Goal: Task Accomplishment & Management: Manage account settings

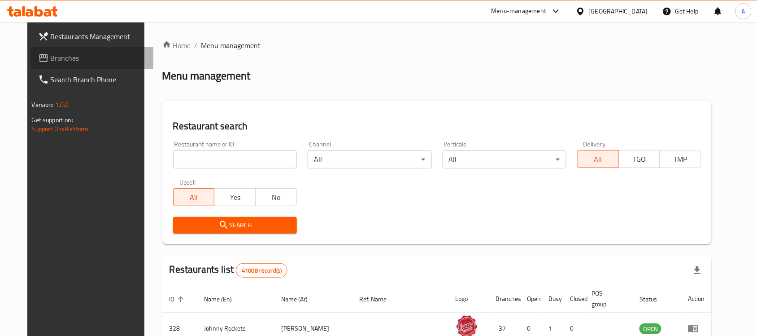
click at [51, 53] on span "Branches" at bounding box center [99, 57] width 96 height 11
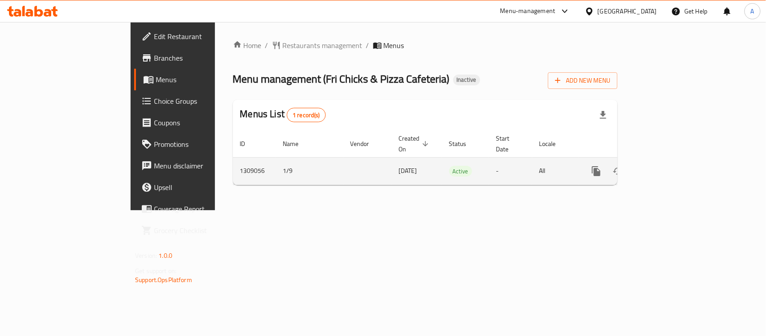
click at [666, 166] on icon "enhanced table" at bounding box center [660, 171] width 11 height 11
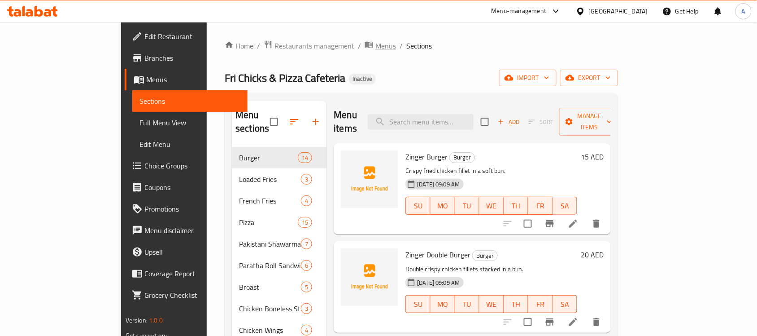
click at [375, 46] on span "Menus" at bounding box center [385, 45] width 21 height 11
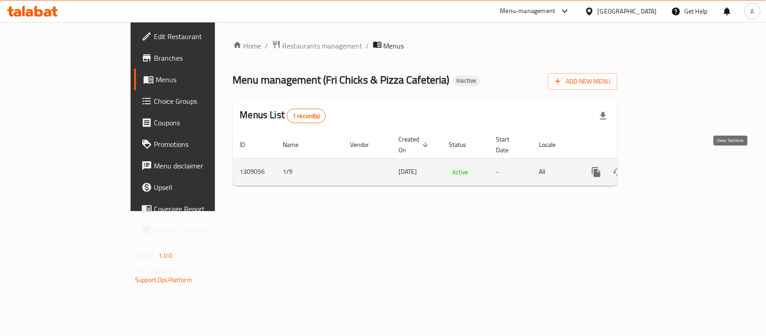
click at [666, 166] on icon "enhanced table" at bounding box center [660, 171] width 11 height 11
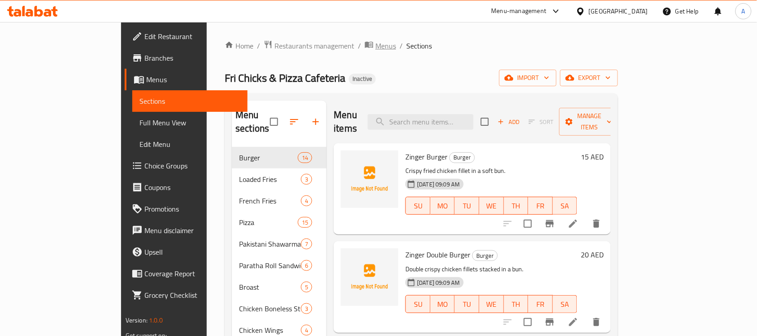
click at [375, 46] on span "Menus" at bounding box center [385, 45] width 21 height 11
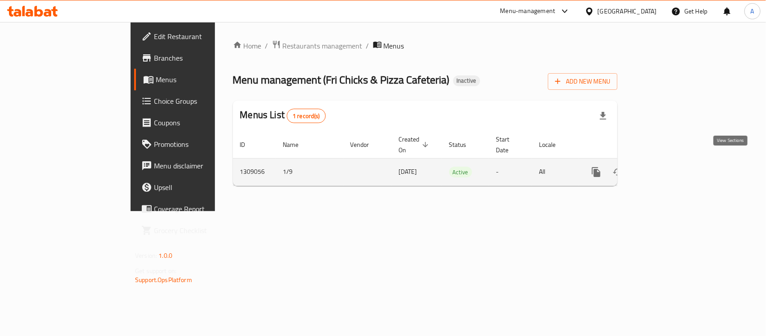
click at [666, 166] on icon "enhanced table" at bounding box center [660, 171] width 11 height 11
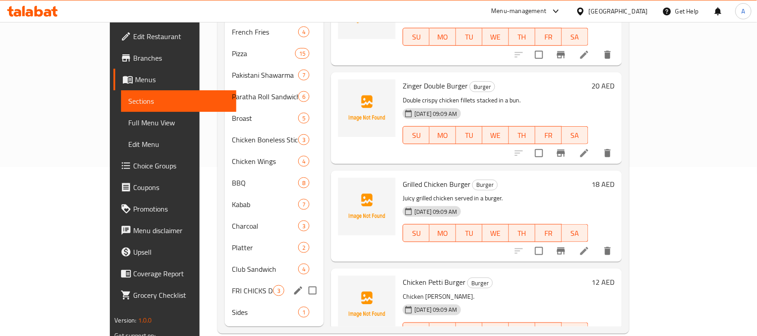
scroll to position [170, 0]
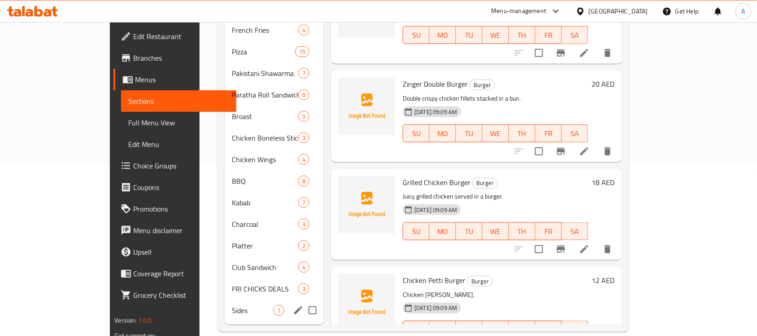
click at [303, 301] on input "Menu sections" at bounding box center [312, 310] width 19 height 19
checkbox input "true"
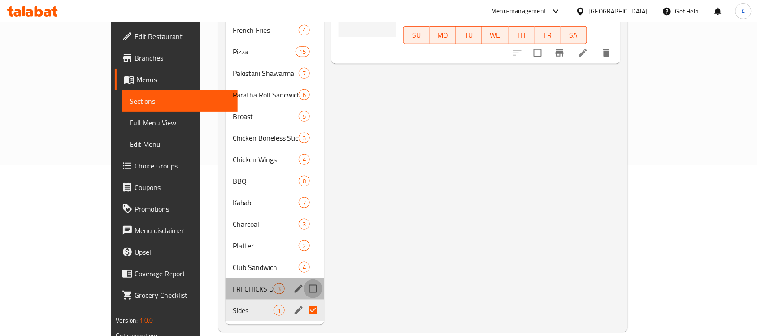
click at [304, 279] on input "Menu sections" at bounding box center [313, 288] width 19 height 19
checkbox input "true"
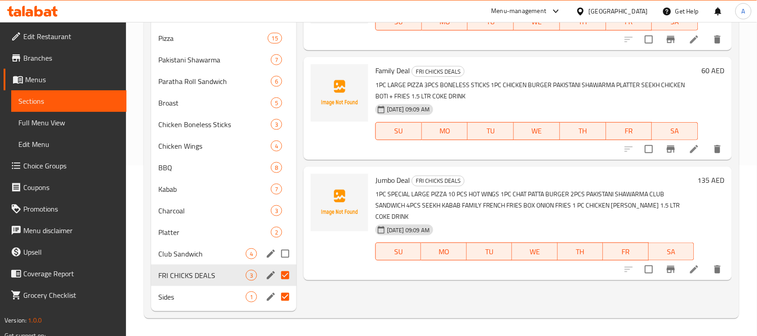
click at [283, 255] on input "Menu sections" at bounding box center [285, 253] width 19 height 19
checkbox input "true"
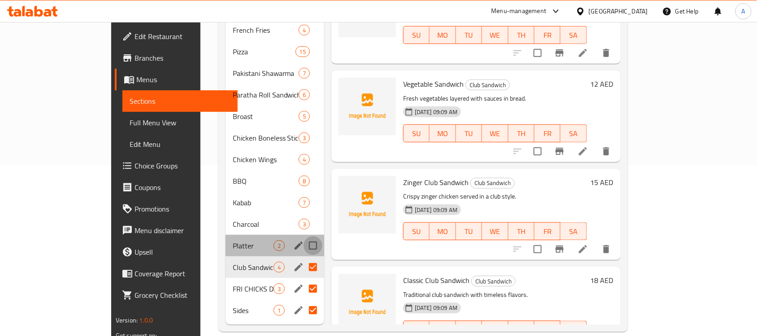
click at [304, 236] on input "Menu sections" at bounding box center [313, 245] width 19 height 19
checkbox input "true"
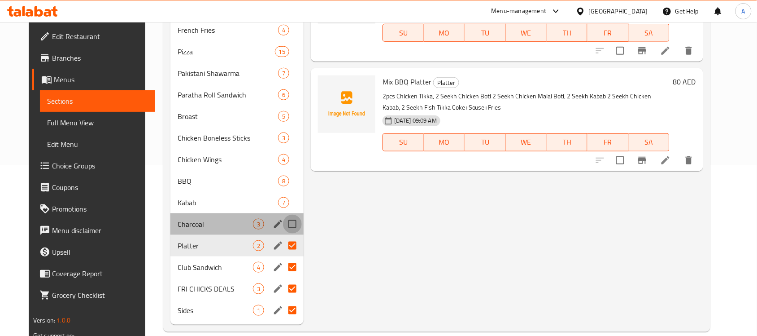
click at [285, 214] on input "Menu sections" at bounding box center [292, 223] width 19 height 19
checkbox input "true"
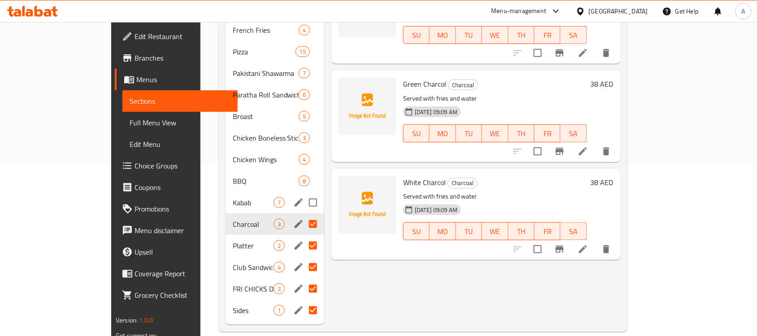
click at [304, 193] on input "Menu sections" at bounding box center [313, 202] width 19 height 19
checkbox input "true"
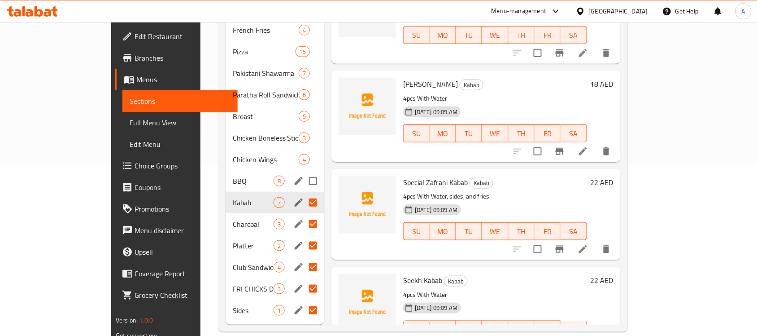
click at [304, 171] on input "Menu sections" at bounding box center [313, 180] width 19 height 19
checkbox input "true"
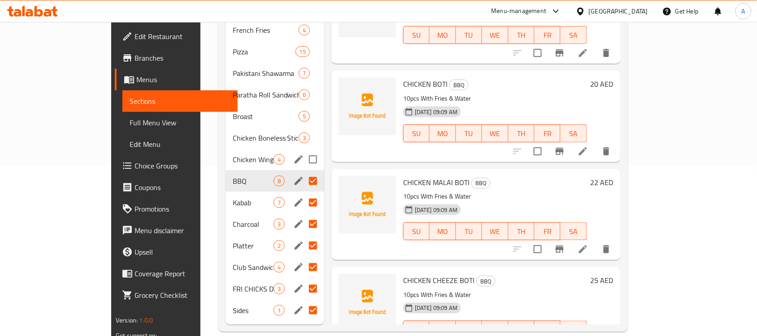
click at [304, 150] on input "Menu sections" at bounding box center [313, 159] width 19 height 19
checkbox input "true"
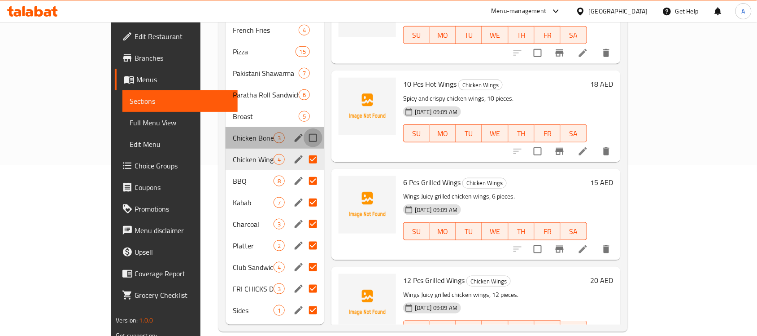
click at [304, 128] on input "Menu sections" at bounding box center [313, 137] width 19 height 19
checkbox input "true"
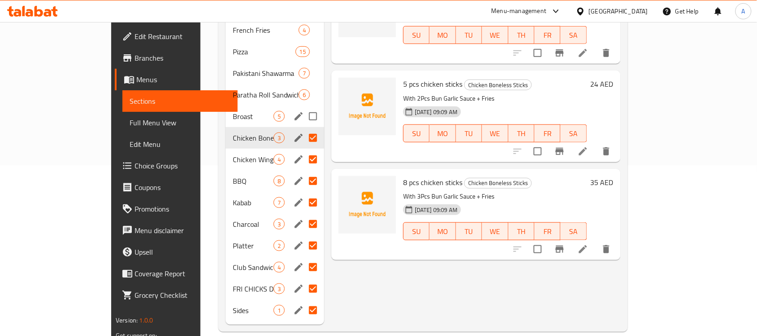
click at [304, 107] on input "Menu sections" at bounding box center [313, 116] width 19 height 19
checkbox input "true"
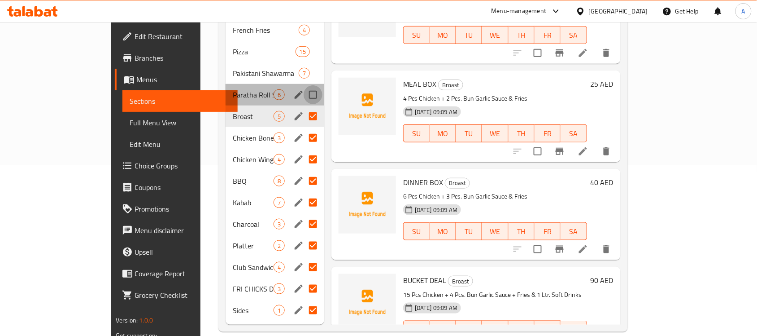
click at [304, 85] on input "Menu sections" at bounding box center [313, 94] width 19 height 19
checkbox input "true"
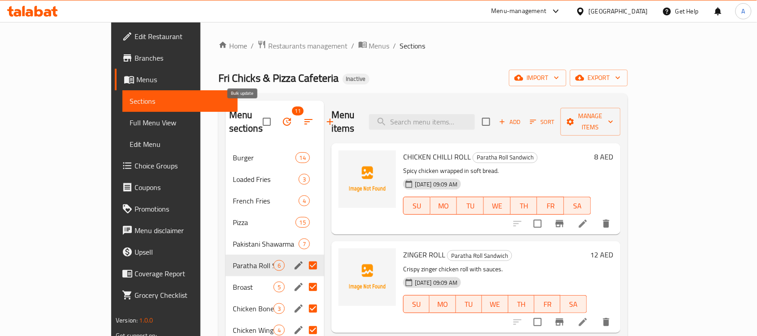
click at [282, 116] on icon "button" at bounding box center [287, 121] width 11 height 11
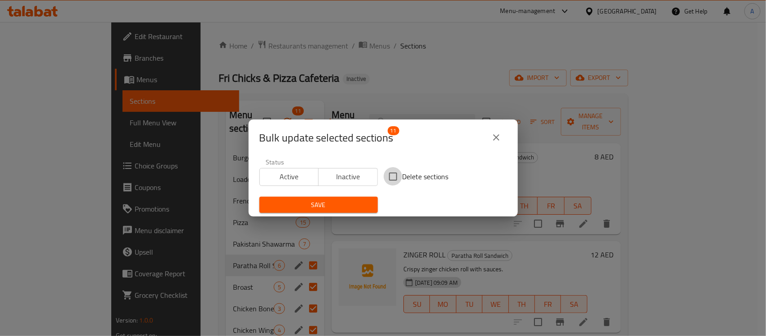
click at [391, 175] on input "Delete sections" at bounding box center [393, 176] width 19 height 19
checkbox input "true"
click at [297, 205] on span "Save" at bounding box center [318, 204] width 104 height 11
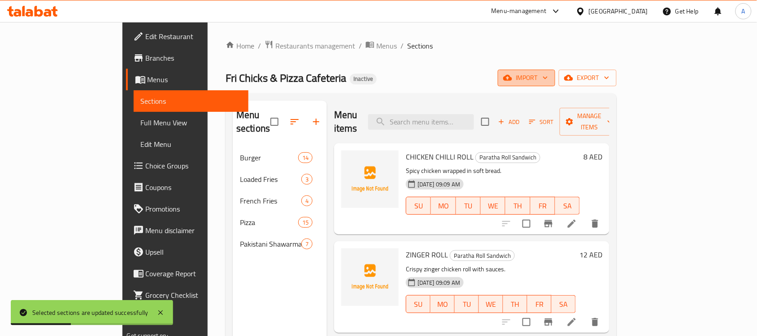
click at [512, 78] on icon "button" at bounding box center [507, 78] width 9 height 6
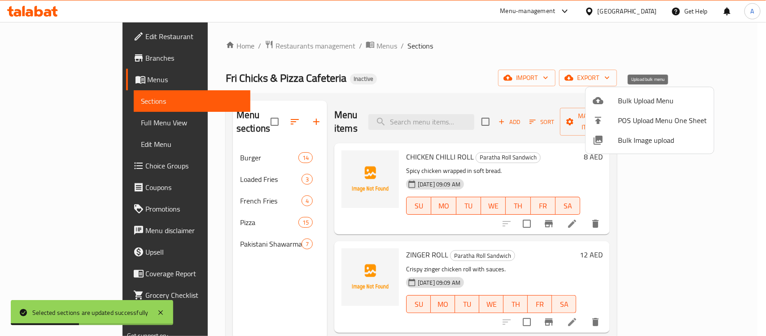
click at [629, 99] on span "Bulk Upload Menu" at bounding box center [662, 100] width 89 height 11
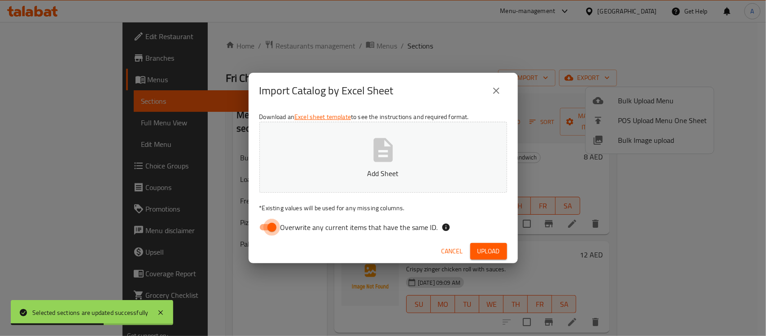
click at [276, 226] on input "Overwrite any current items that have the same ID." at bounding box center [271, 226] width 51 height 17
checkbox input "false"
click at [483, 248] on span "Upload" at bounding box center [488, 250] width 22 height 11
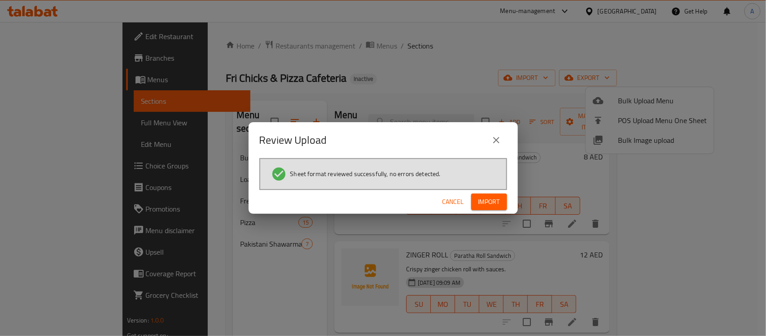
click at [488, 207] on button "Import" at bounding box center [489, 201] width 36 height 17
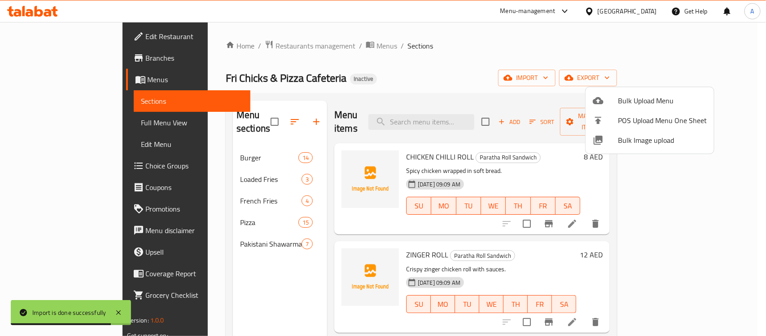
click at [138, 180] on div at bounding box center [383, 168] width 766 height 336
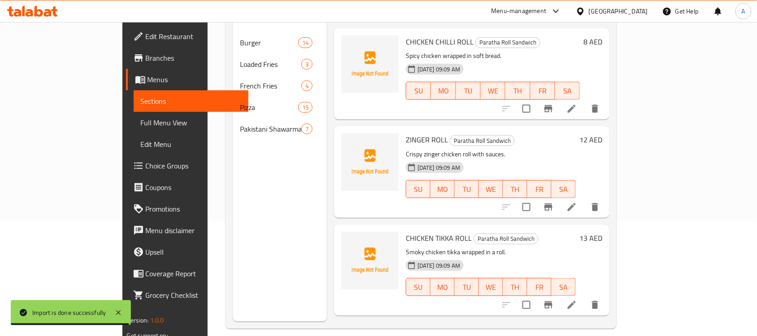
scroll to position [126, 0]
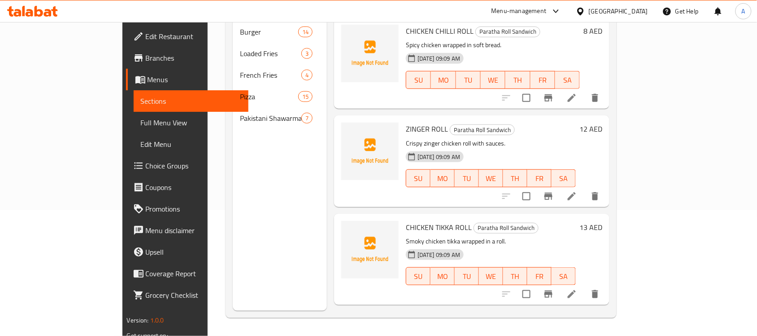
click at [524, 138] on p "Crispy zinger chicken roll with sauces." at bounding box center [491, 143] width 170 height 11
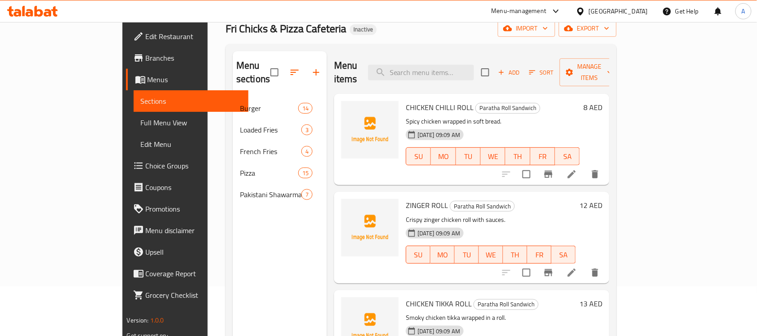
scroll to position [112, 0]
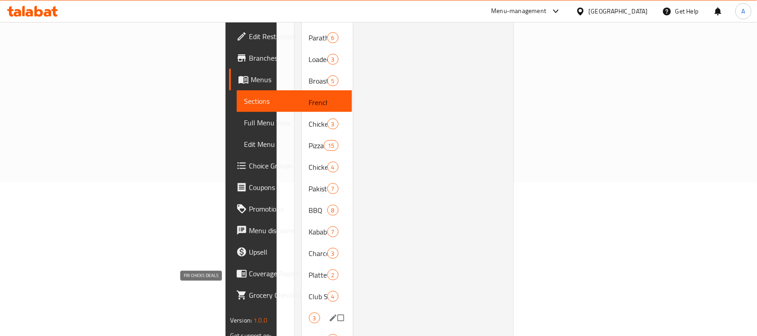
scroll to position [168, 0]
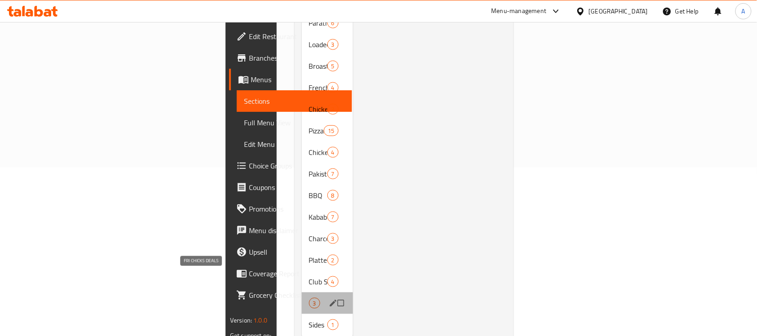
click at [309, 297] on span "FRI CHICKS DEALS" at bounding box center [309, 302] width 0 height 11
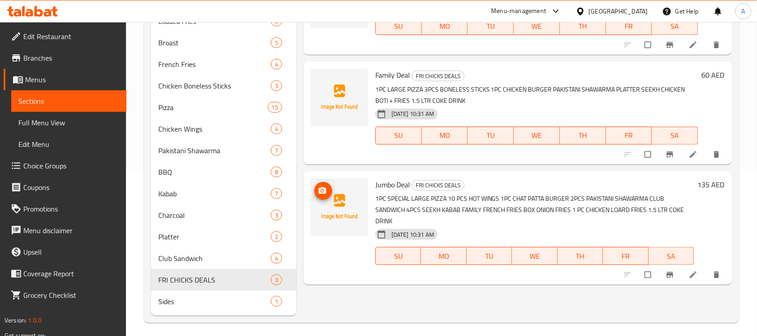
scroll to position [168, 0]
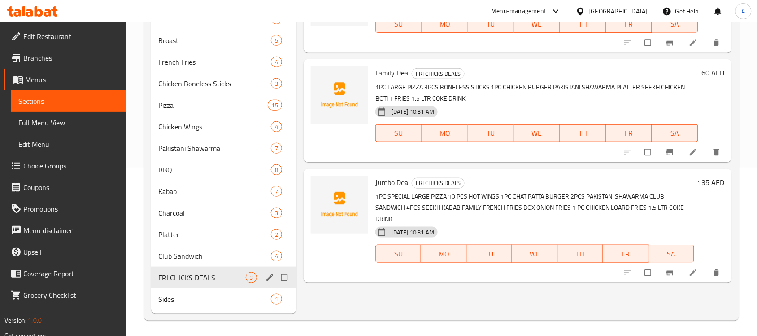
click at [290, 274] on input "Menu sections" at bounding box center [285, 277] width 19 height 17
checkbox input "true"
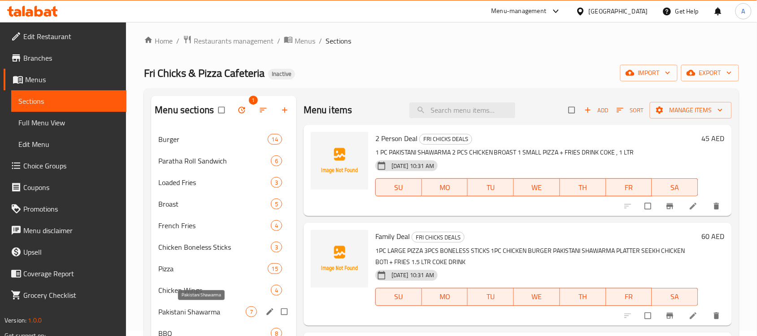
scroll to position [0, 0]
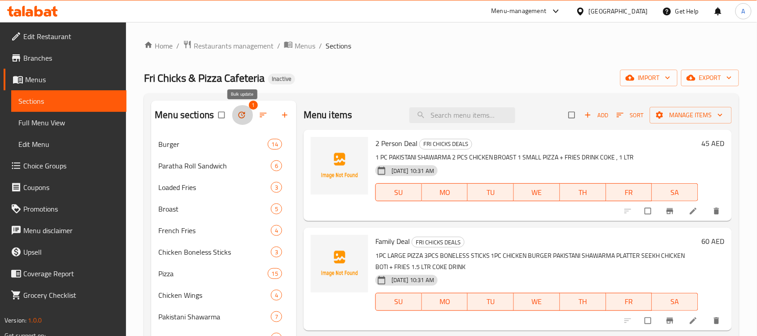
click at [238, 118] on icon "button" at bounding box center [241, 114] width 9 height 9
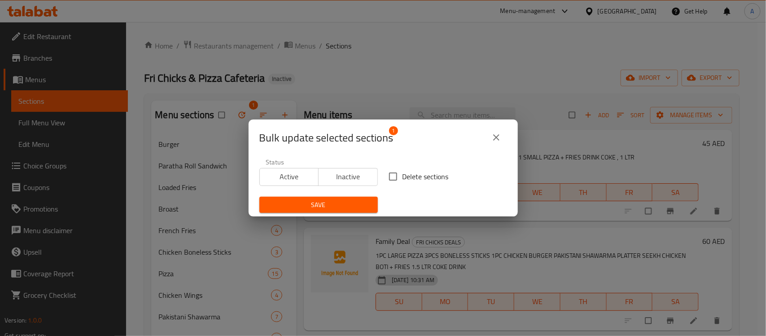
click at [390, 174] on input "Delete sections" at bounding box center [393, 176] width 19 height 19
checkbox input "true"
click at [330, 209] on span "Save" at bounding box center [318, 204] width 104 height 11
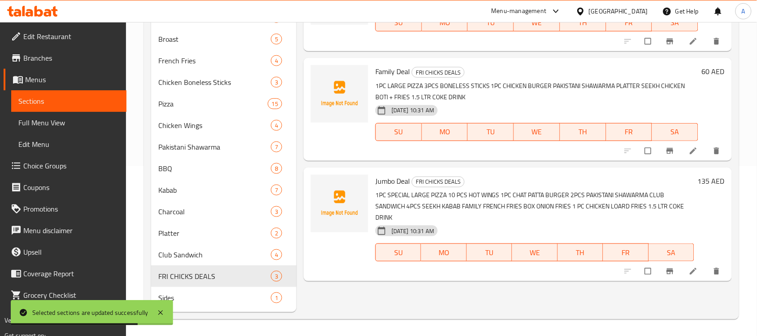
scroll to position [170, 0]
click at [340, 301] on div "Menu items Add Sort Manage items 2 Person Deal FRI CHICKS DEALS 1 PC PAKISTANI …" at bounding box center [515, 120] width 436 height 381
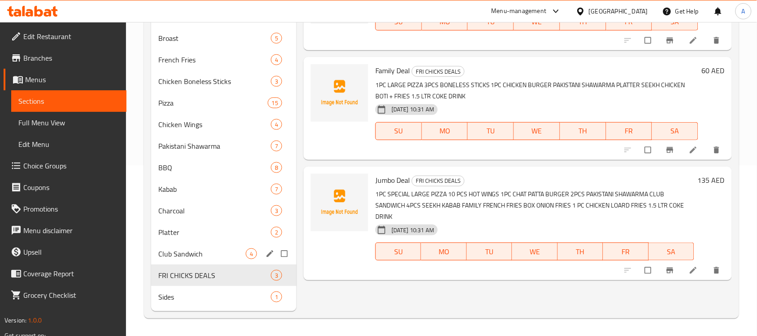
click at [199, 250] on span "Club Sandwich" at bounding box center [201, 253] width 87 height 11
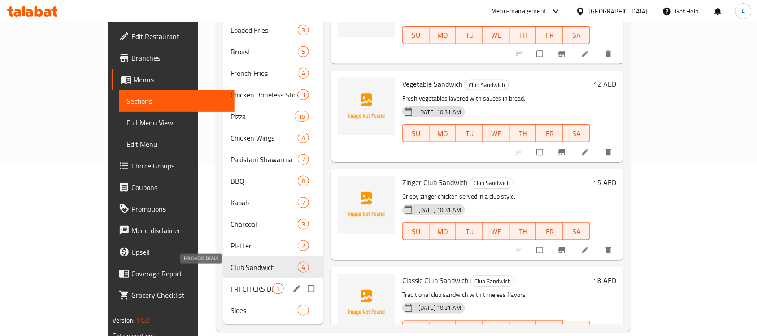
click at [231, 283] on span "FRI CHICKS DEALS" at bounding box center [252, 288] width 42 height 11
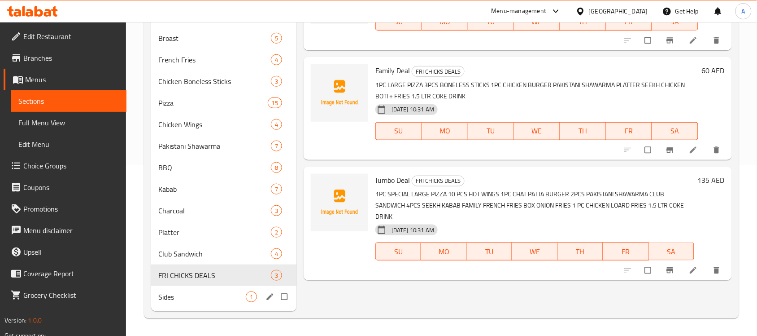
scroll to position [149, 0]
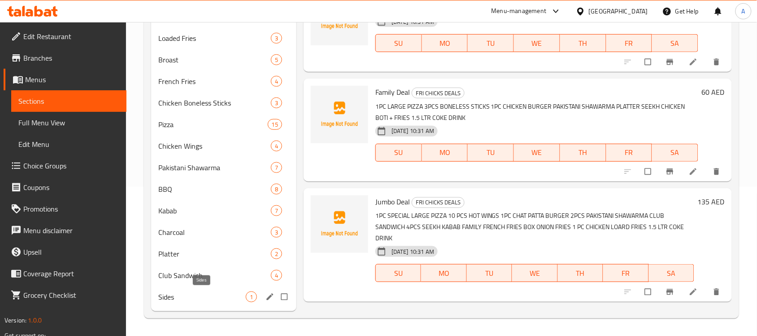
click at [201, 294] on span "Sides" at bounding box center [201, 296] width 87 height 11
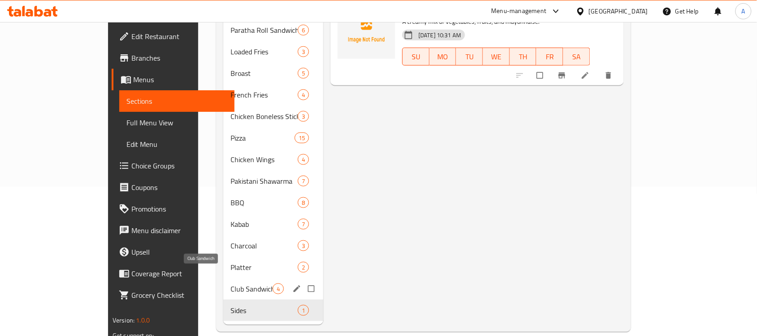
click at [231, 283] on span "Club Sandwich" at bounding box center [252, 288] width 42 height 11
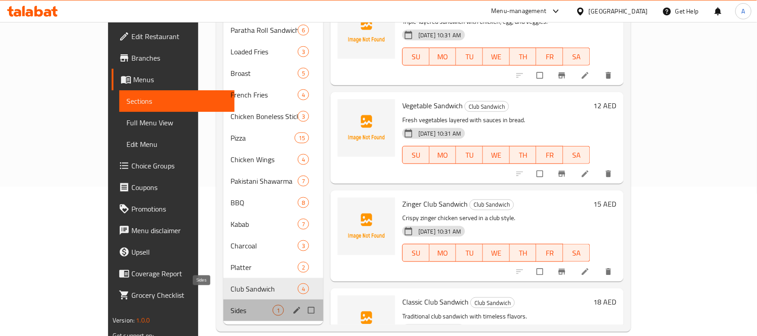
click at [231, 305] on span "Sides" at bounding box center [252, 310] width 42 height 11
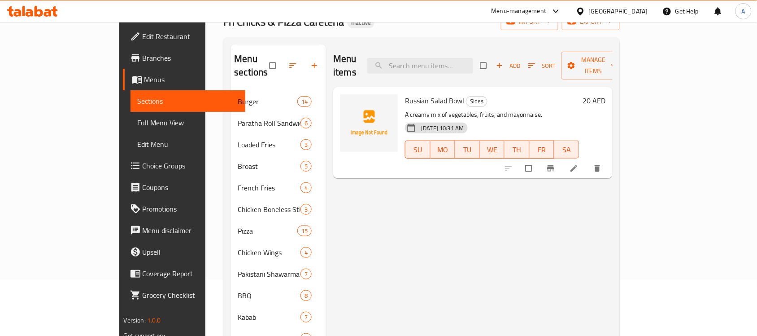
scroll to position [112, 0]
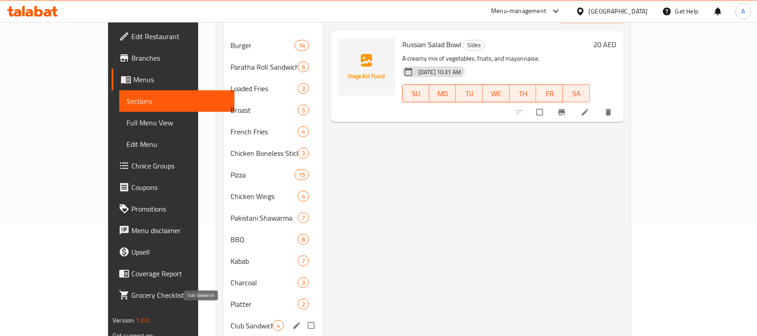
click at [231, 320] on span "Club Sandwich" at bounding box center [252, 325] width 42 height 11
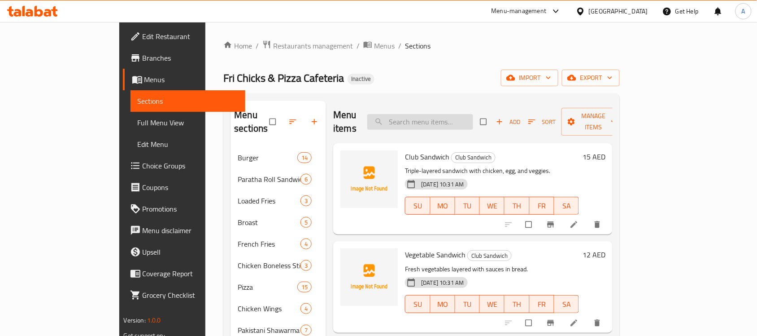
click at [446, 116] on input "search" at bounding box center [420, 122] width 106 height 16
paste input "Classic Club Sandwich"
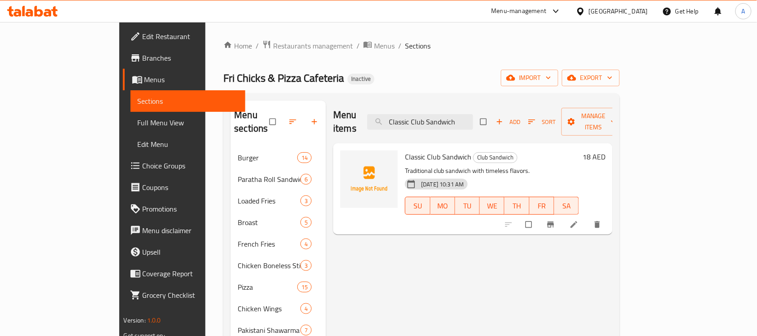
type input "Classic Club Sandwich"
click at [579, 220] on icon at bounding box center [574, 224] width 9 height 9
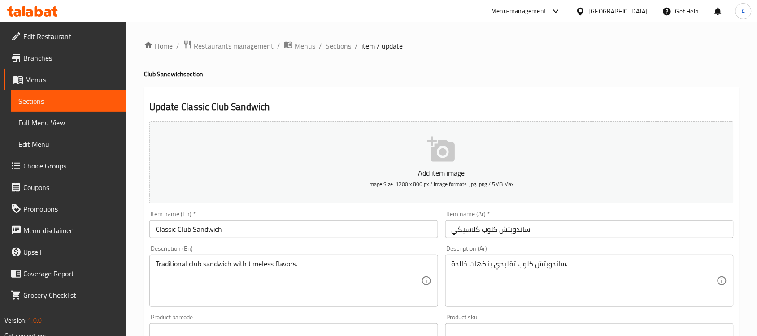
click at [329, 225] on input "Classic Club Sandwich" at bounding box center [293, 229] width 288 height 18
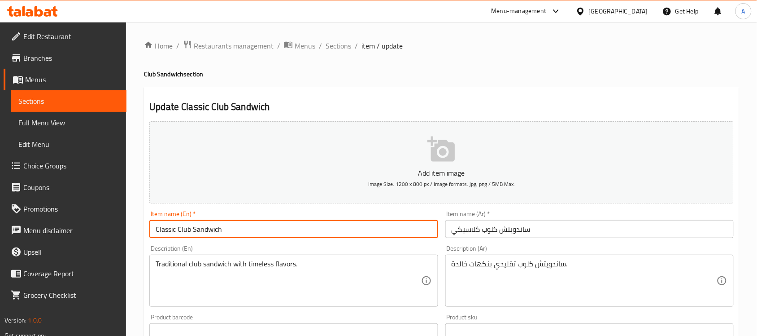
click at [328, 225] on input "Classic Club Sandwich" at bounding box center [293, 229] width 288 height 18
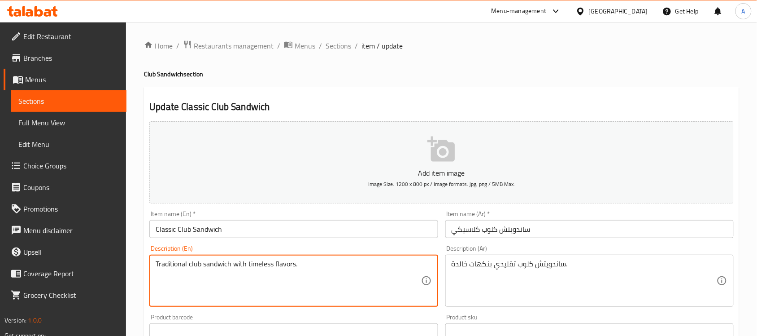
click at [324, 260] on textarea "Traditional club sandwich with timeless flavors." at bounding box center [288, 280] width 265 height 43
paste textarea "bread, chicken, turkey, beef bacon, lettuce, tomato, mayonnaise"
type textarea "bread, chicken, turkey, beef bacon, lettuce, tomato, mayonnaise"
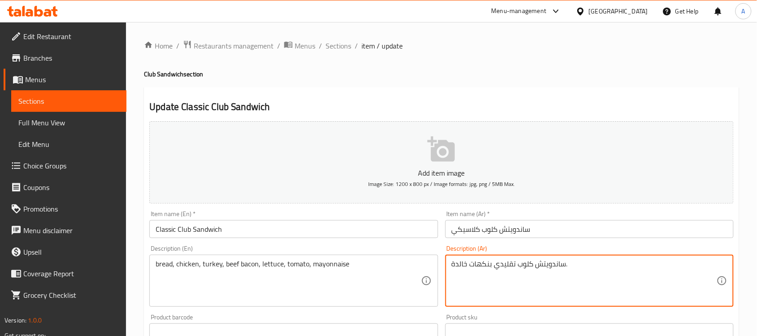
click at [526, 267] on textarea "ساندويتش كلوب تقليدي بنكهات خالدة." at bounding box center [584, 280] width 265 height 43
paste textarea "بز، دجاج، ديك رومي، لحم بقري مقدد، خس، طماطم، مايونيز"
drag, startPoint x: 568, startPoint y: 261, endPoint x: 597, endPoint y: 261, distance: 28.7
click at [597, 261] on textarea "خبز، دجاج، ديك رومي، لحم بقري مقدد، خس، طماطم، مايونيز" at bounding box center [584, 280] width 265 height 43
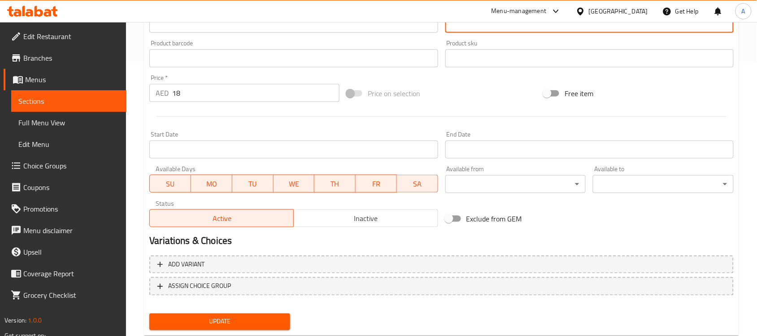
scroll to position [280, 0]
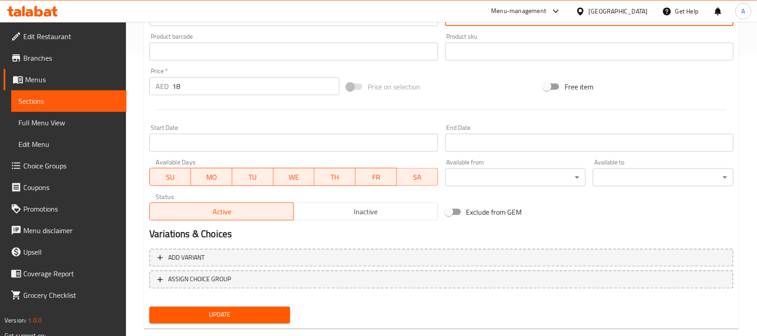
type textarea "خبز، دجاج، تركي، لحم بقري مقدد، خس، طماطم، مايونيز"
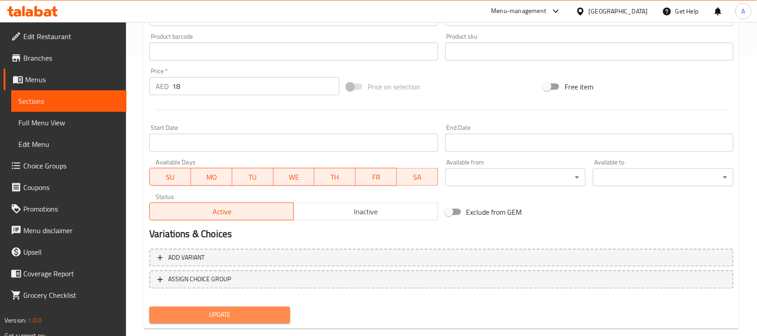
click at [274, 316] on span "Update" at bounding box center [220, 314] width 126 height 11
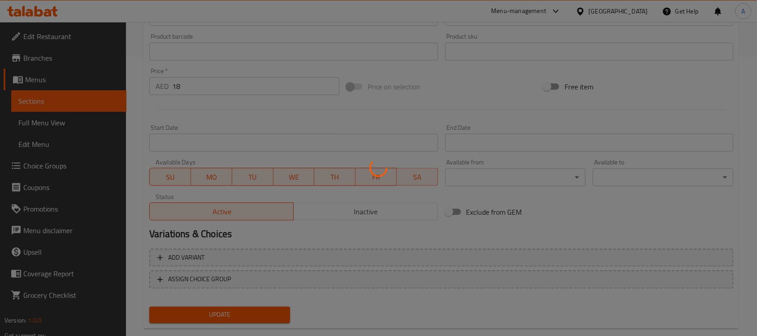
scroll to position [0, 0]
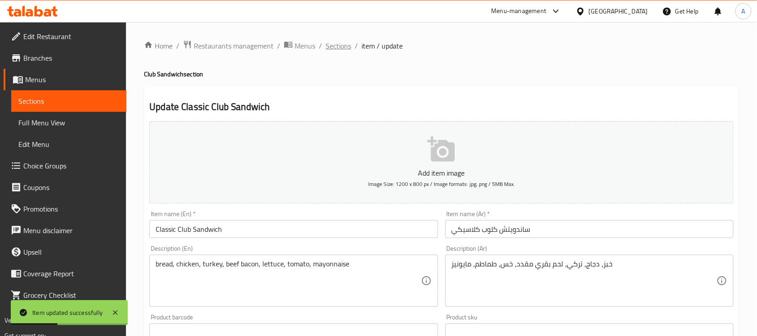
click at [337, 45] on span "Sections" at bounding box center [339, 45] width 26 height 11
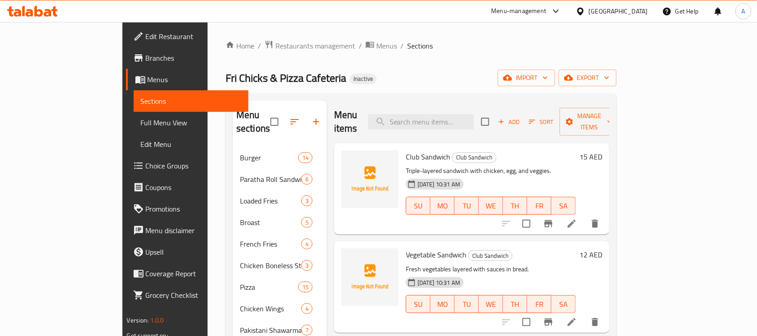
click at [462, 100] on div "Menu items Add Sort Manage items" at bounding box center [471, 121] width 275 height 43
click at [462, 114] on input "search" at bounding box center [421, 122] width 106 height 16
paste input "Souse"
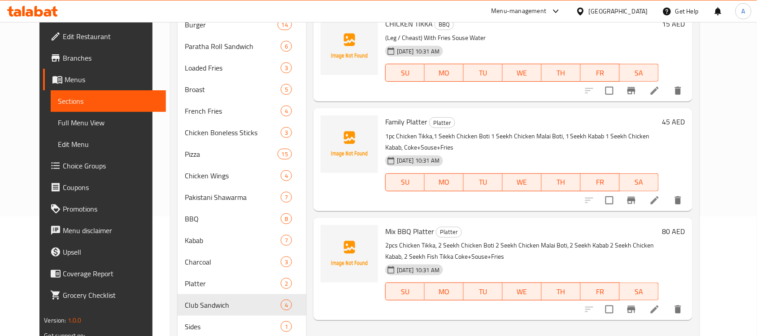
scroll to position [37, 0]
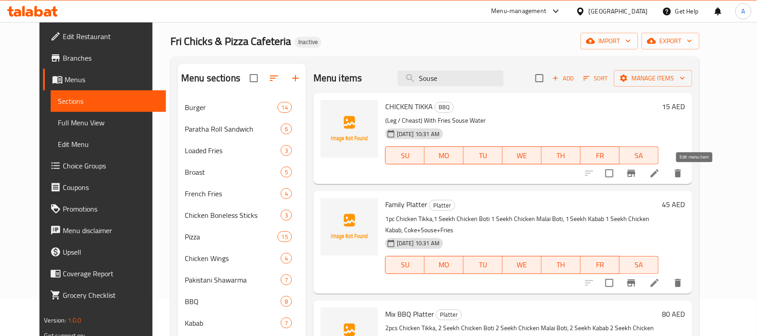
type input "Souse"
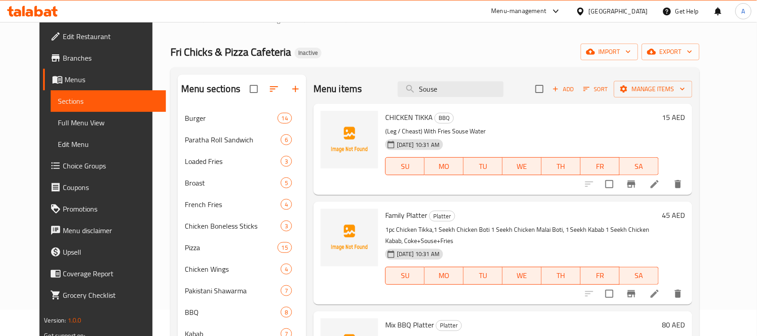
scroll to position [0, 0]
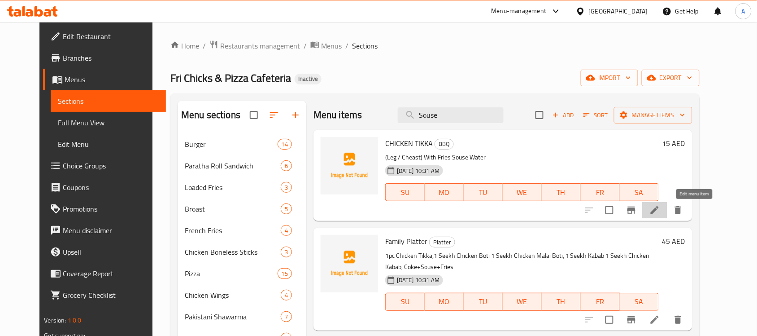
click at [660, 209] on icon at bounding box center [655, 210] width 11 height 11
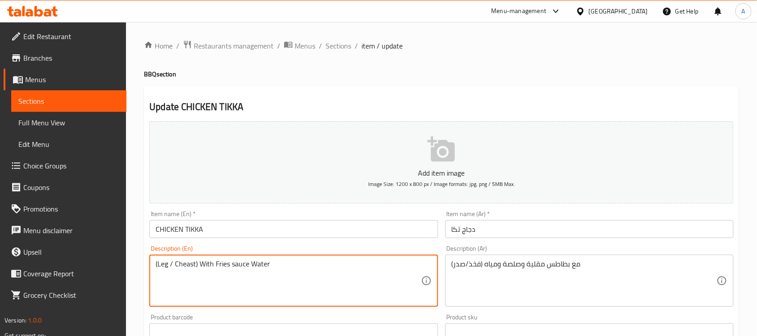
drag, startPoint x: 191, startPoint y: 267, endPoint x: 185, endPoint y: 267, distance: 5.4
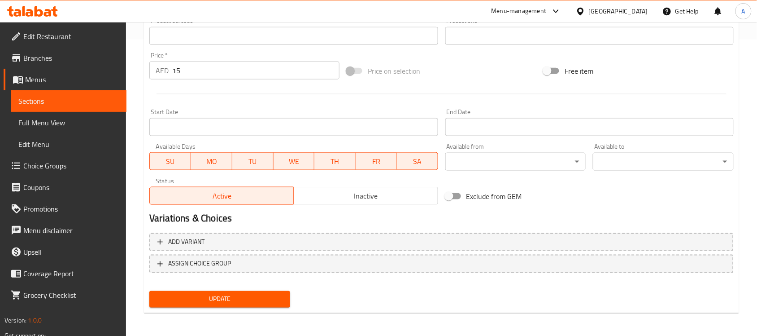
scroll to position [297, 0]
type textarea "(Leg / Chest) With Fries sauce Water"
click at [239, 296] on span "Update" at bounding box center [220, 298] width 126 height 11
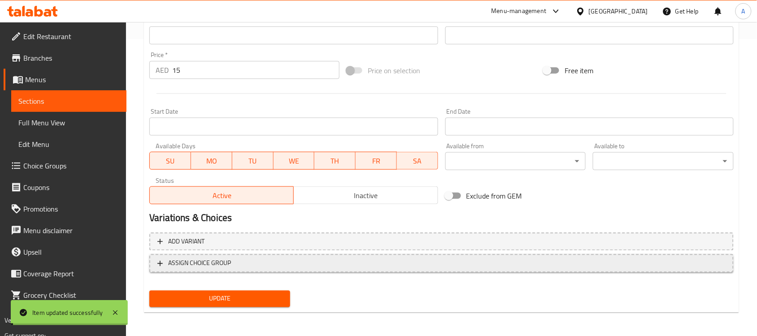
click at [214, 262] on span "ASSIGN CHOICE GROUP" at bounding box center [199, 262] width 63 height 11
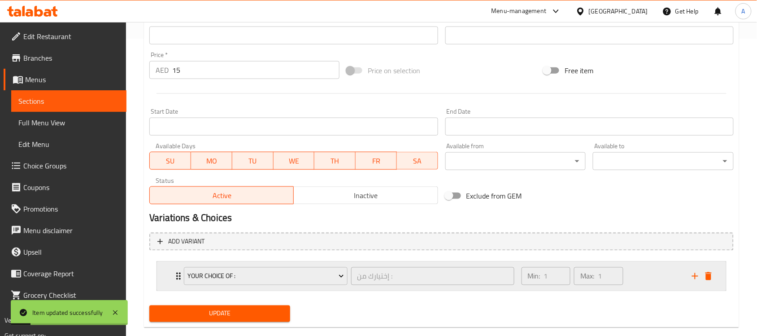
click at [650, 275] on div "Min: 1 ​ Max: 1 ​" at bounding box center [601, 276] width 170 height 29
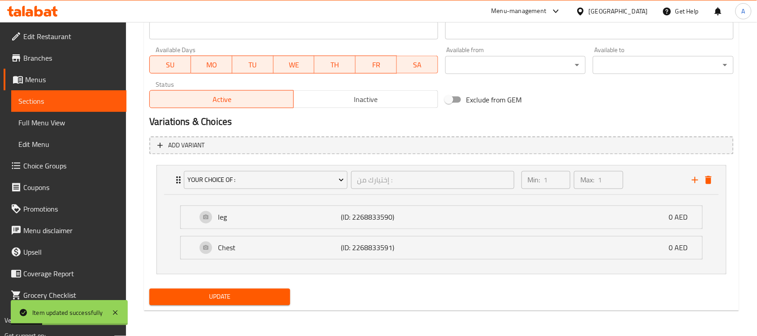
click at [252, 294] on span "Update" at bounding box center [220, 296] width 126 height 11
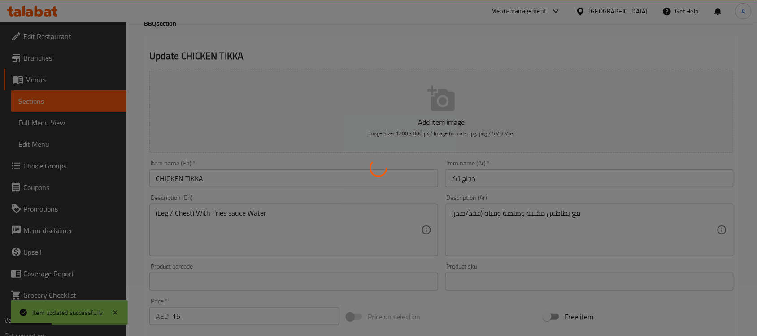
scroll to position [0, 0]
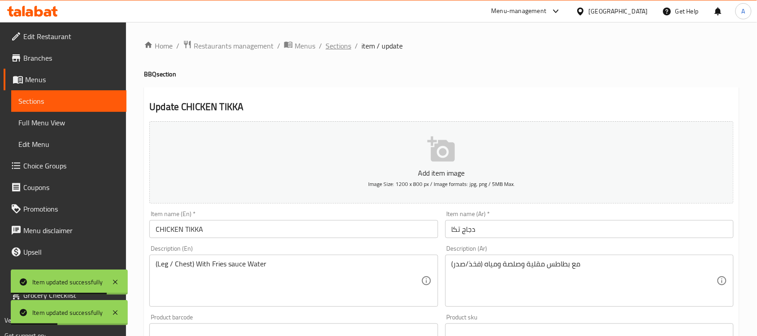
click at [338, 48] on span "Sections" at bounding box center [339, 45] width 26 height 11
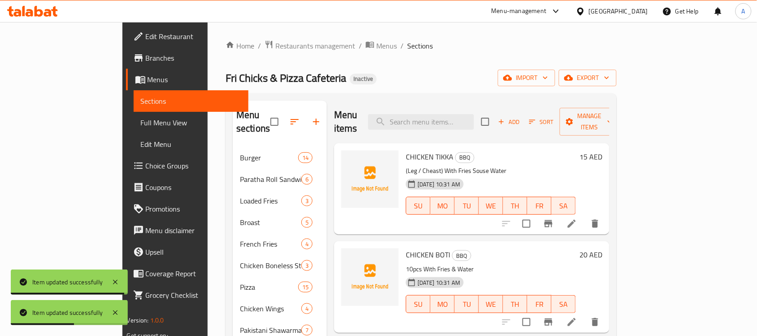
click at [536, 150] on h6 "CHICKEN TIKKA BBQ" at bounding box center [491, 156] width 170 height 13
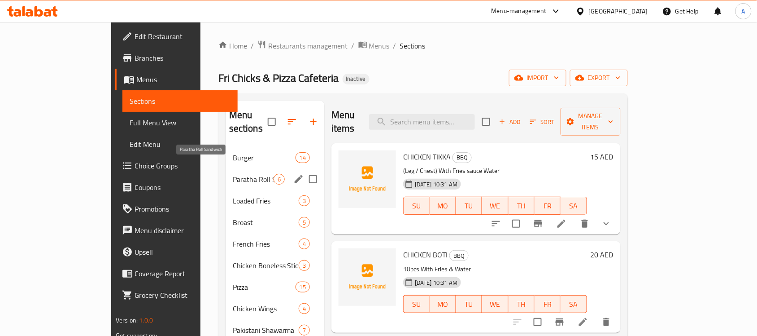
click at [233, 174] on span "Paratha Roll Sandwich" at bounding box center [253, 179] width 41 height 11
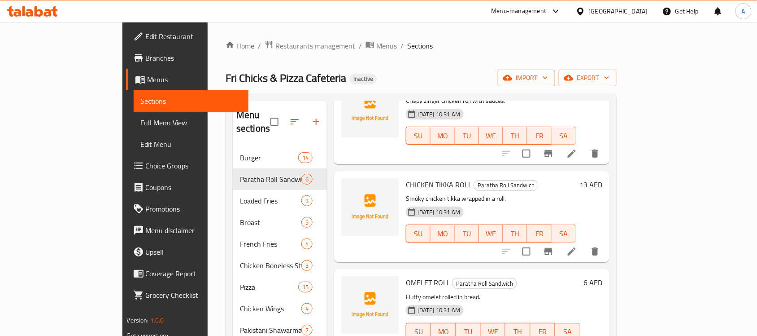
scroll to position [224, 0]
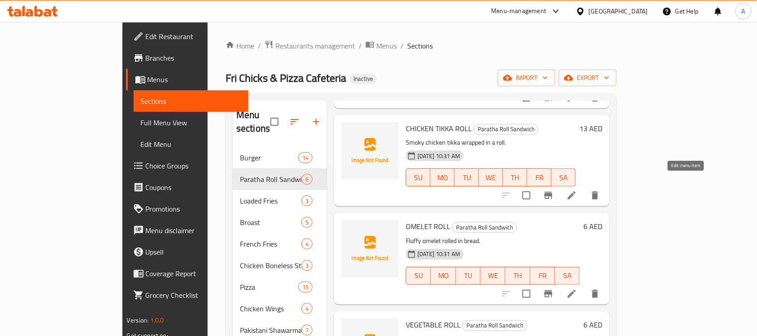
click at [577, 190] on icon at bounding box center [572, 195] width 11 height 11
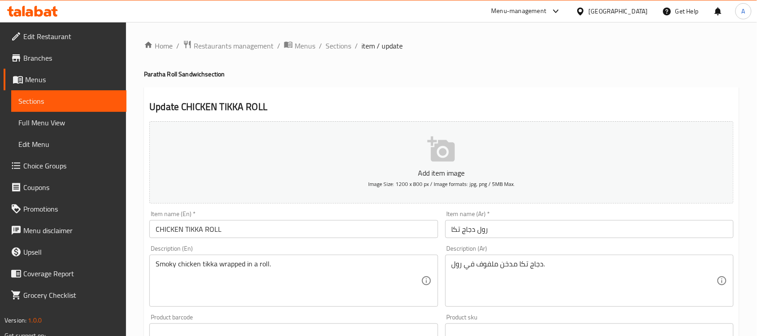
scroll to position [56, 0]
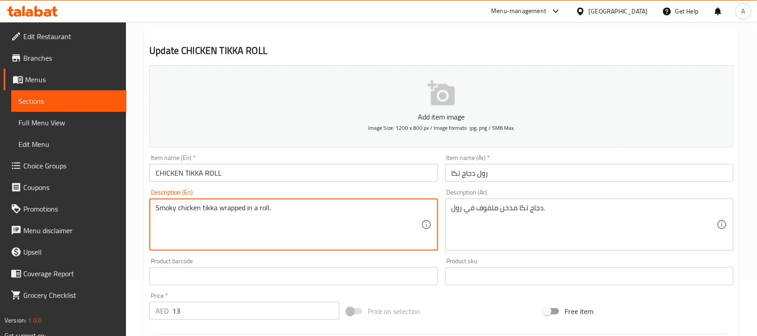
click at [224, 208] on textarea "Smoky chicken tikka wrapped in a roll." at bounding box center [288, 224] width 265 height 43
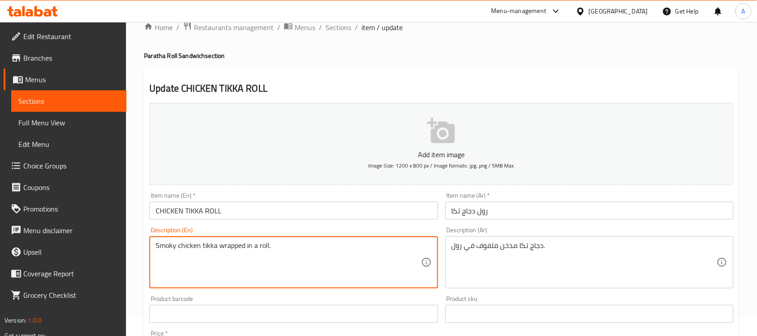
scroll to position [0, 0]
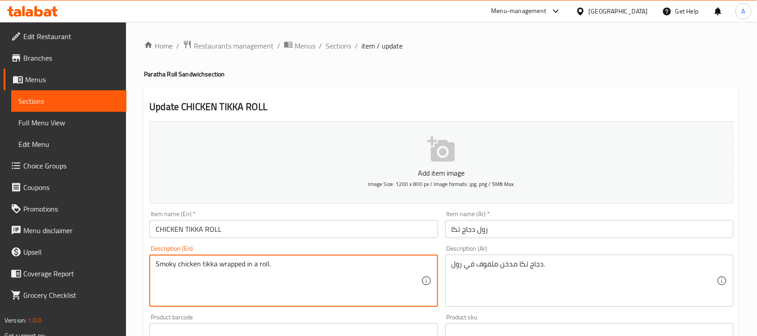
drag, startPoint x: 331, startPoint y: 46, endPoint x: 440, endPoint y: 28, distance: 110.5
click at [331, 46] on span "Sections" at bounding box center [339, 45] width 26 height 11
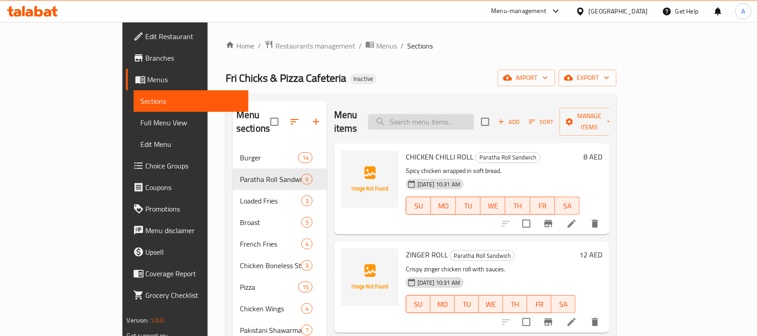
click at [467, 117] on input "search" at bounding box center [421, 122] width 106 height 16
paste input "CHICKEN TIKKA ROLL"
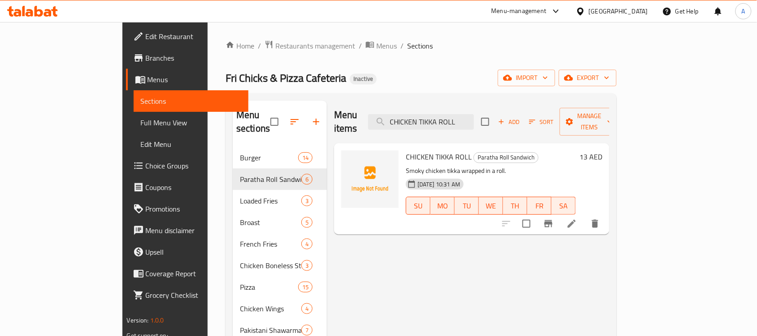
type input "CHICKEN TIKKA ROLL"
click at [584, 217] on li at bounding box center [571, 223] width 25 height 16
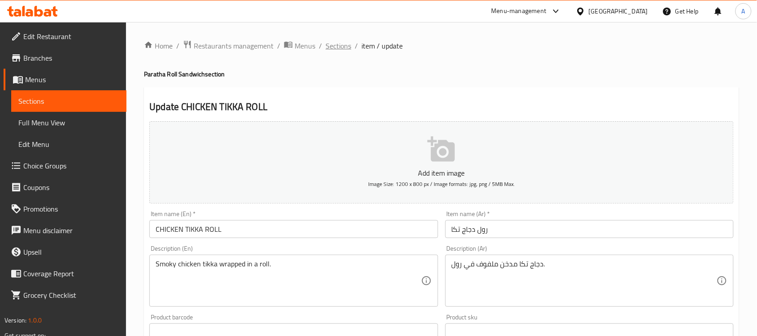
click at [348, 43] on span "Sections" at bounding box center [339, 45] width 26 height 11
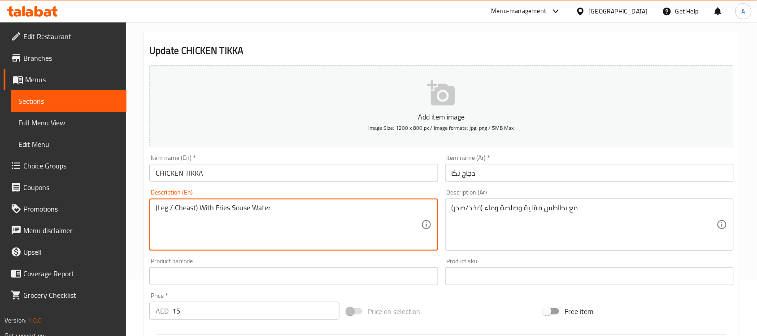
click at [238, 205] on textarea "(Leg / Cheast) With Fries Souse Water" at bounding box center [288, 224] width 265 height 43
click at [240, 207] on textarea "(Leg / Cheast) With Fries sauce Water" at bounding box center [288, 224] width 265 height 43
type textarea "(Leg / Cheast) With Fries sauce Water"
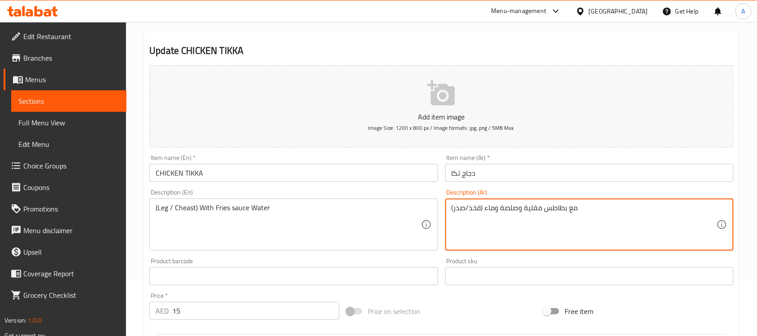
drag, startPoint x: 495, startPoint y: 208, endPoint x: 485, endPoint y: 208, distance: 9.9
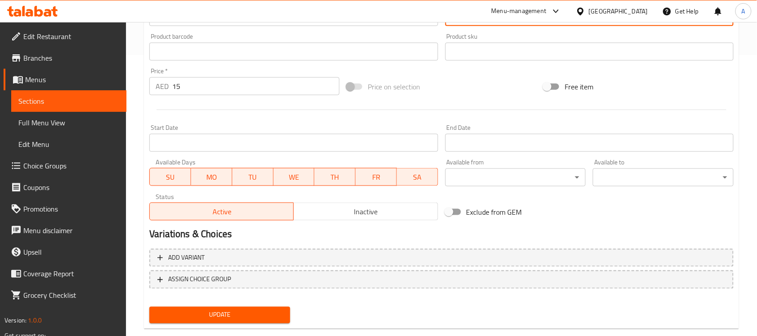
type textarea "(فخذ/صدر) مع بطاطس مقلية وصلصة ومياه"
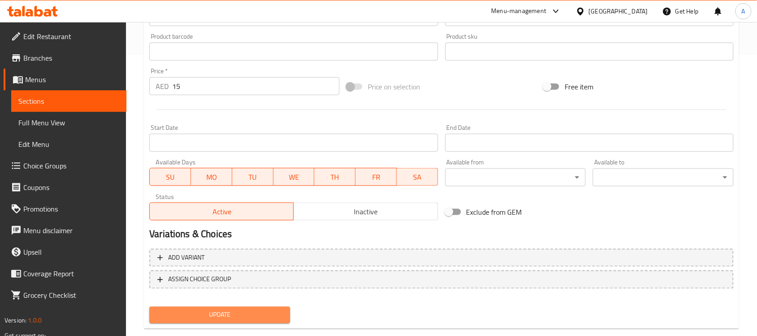
click at [259, 317] on span "Update" at bounding box center [220, 314] width 126 height 11
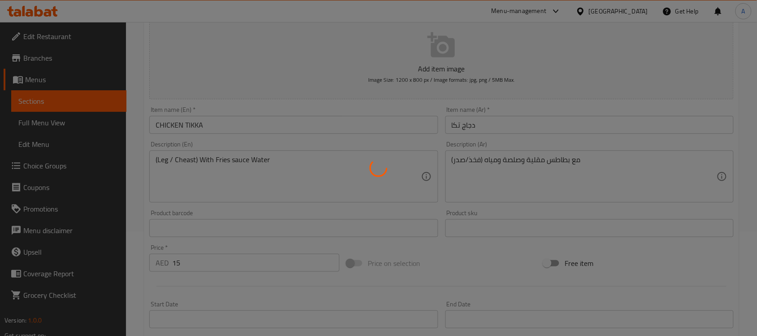
scroll to position [0, 0]
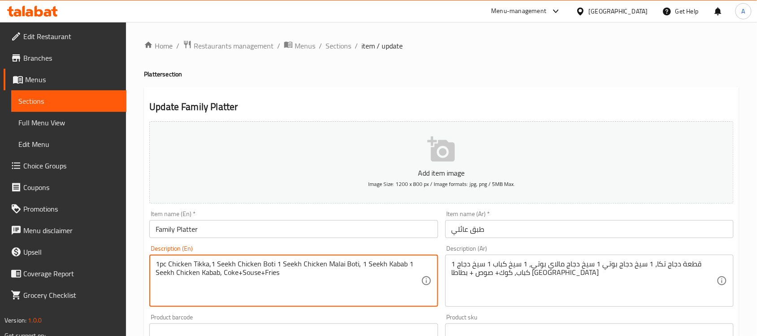
click at [252, 275] on textarea "1pc Chicken Tikka,1 Seekh Chicken Boti 1 Seekh Chicken Malai Boti, 1 Seekh Kaba…" at bounding box center [288, 280] width 265 height 43
paste textarea "sauce"
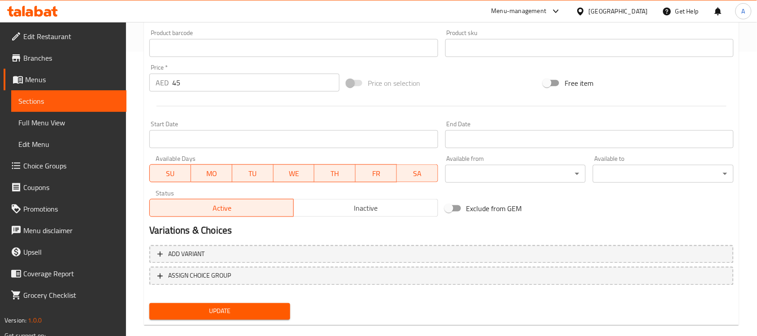
scroll to position [297, 0]
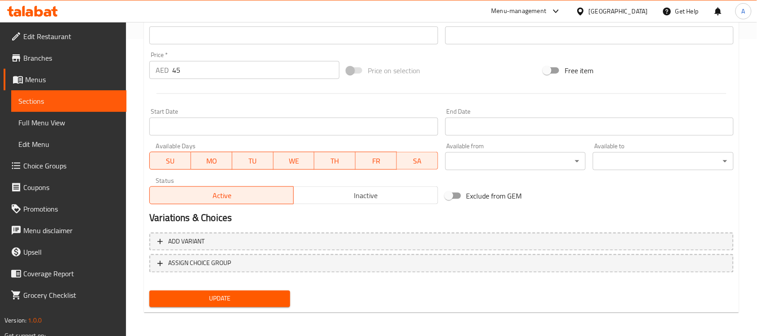
type textarea "1pc Chicken Tikka,1 Seekh Chicken Boti 1 Seekh Chicken Malai Boti, 1 Seekh Kaba…"
click at [263, 301] on span "Update" at bounding box center [220, 298] width 126 height 11
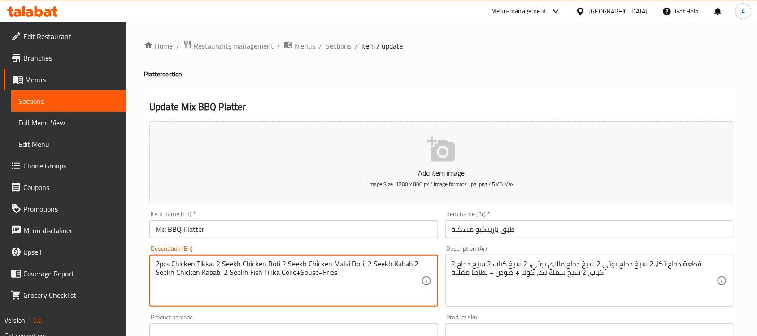
click at [306, 277] on textarea "2pcs Chicken Tikka, 2 Seekh Chicken Boti 2 Seekh Chicken Malai Boti, 2 Seekh Ka…" at bounding box center [288, 280] width 265 height 43
paste textarea "sauce"
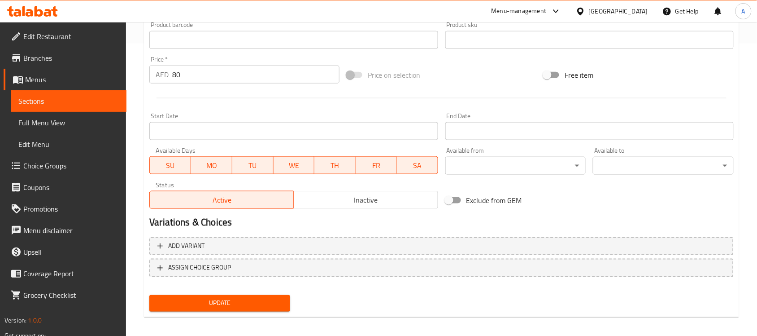
scroll to position [297, 0]
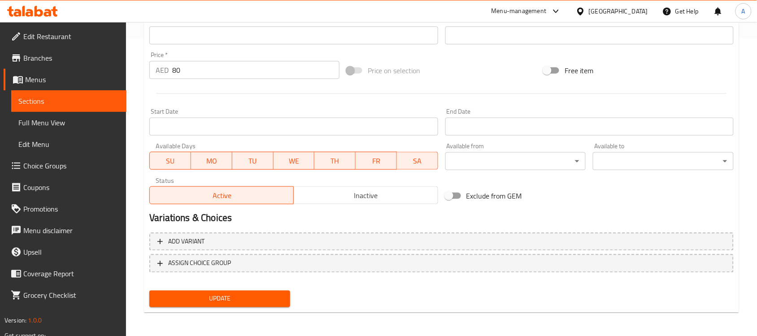
type textarea "2pcs Chicken Tikka, 2 Seekh Chicken Boti 2 Seekh Chicken Malai Boti, 2 Seekh Ka…"
click at [250, 299] on span "Update" at bounding box center [220, 298] width 126 height 11
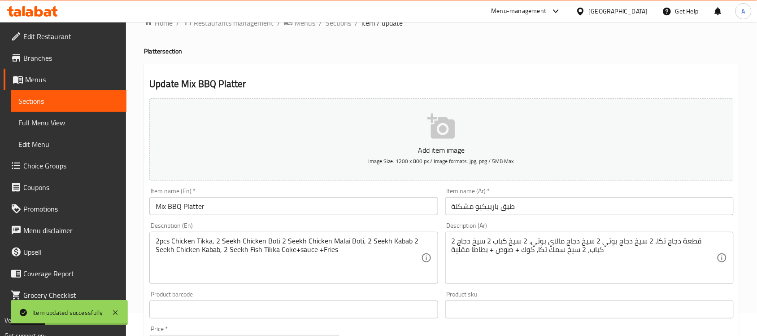
scroll to position [0, 0]
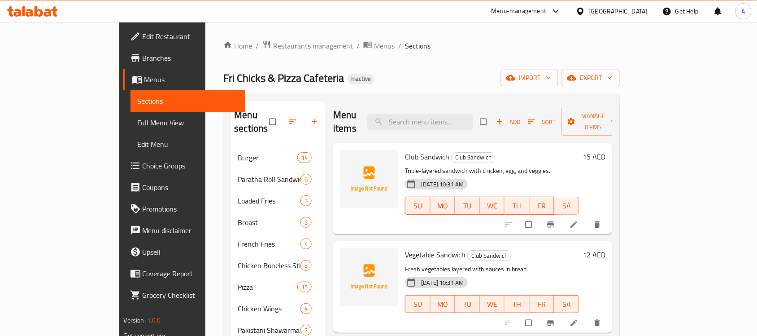
click at [143, 162] on span "Choice Groups" at bounding box center [191, 165] width 96 height 11
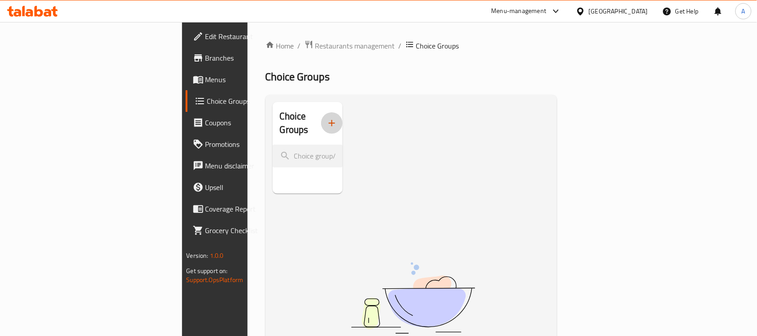
click at [327, 118] on icon "button" at bounding box center [332, 123] width 11 height 11
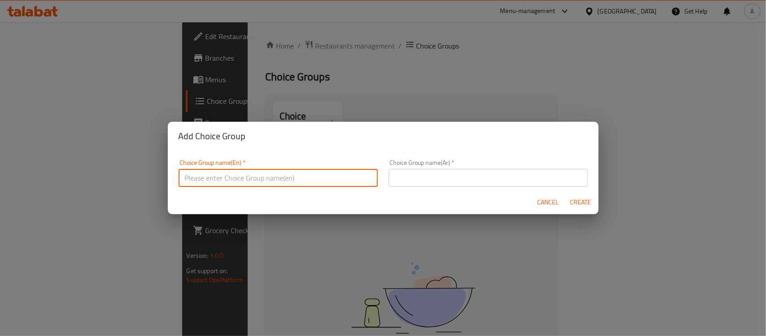
click at [315, 172] on input "text" at bounding box center [278, 178] width 199 height 18
type input "Your Choice OF :"
click at [422, 178] on input "text" at bounding box center [487, 178] width 199 height 18
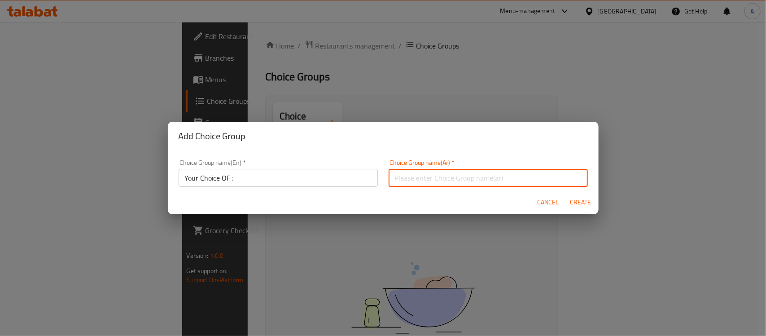
type input "إختيارك من :"
click at [579, 203] on span "Create" at bounding box center [581, 201] width 22 height 11
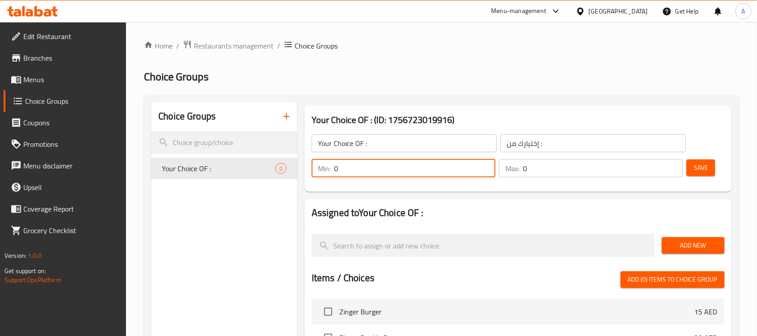
drag, startPoint x: 336, startPoint y: 168, endPoint x: 347, endPoint y: 169, distance: 11.2
click at [347, 169] on input "0" at bounding box center [414, 168] width 161 height 18
type input "1"
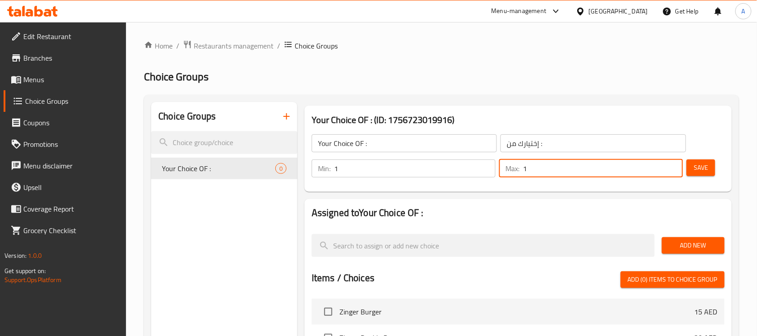
drag, startPoint x: 525, startPoint y: 169, endPoint x: 514, endPoint y: 169, distance: 11.2
click at [514, 169] on div "Max: 1 ​" at bounding box center [591, 168] width 184 height 18
type input "1"
click at [701, 171] on span "Save" at bounding box center [701, 167] width 14 height 11
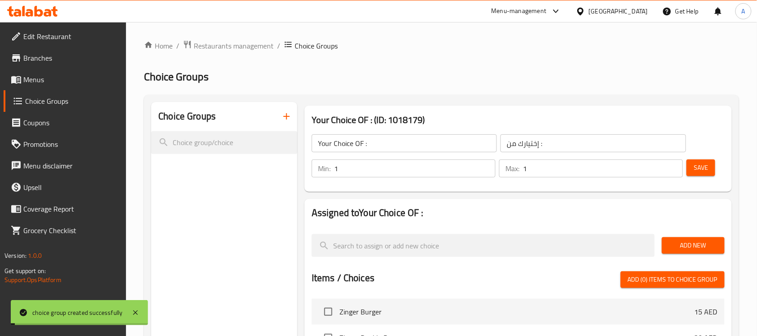
click at [702, 242] on span "Add New" at bounding box center [693, 245] width 48 height 11
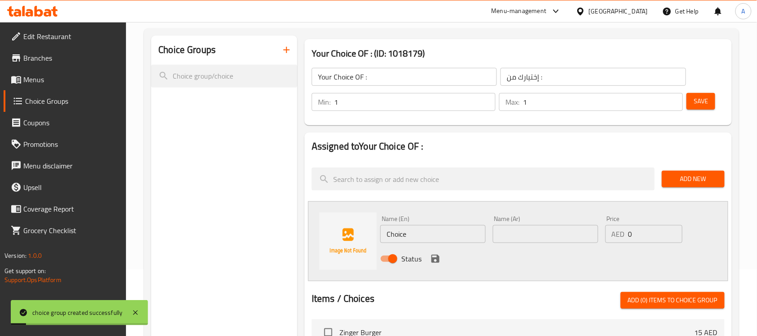
scroll to position [168, 0]
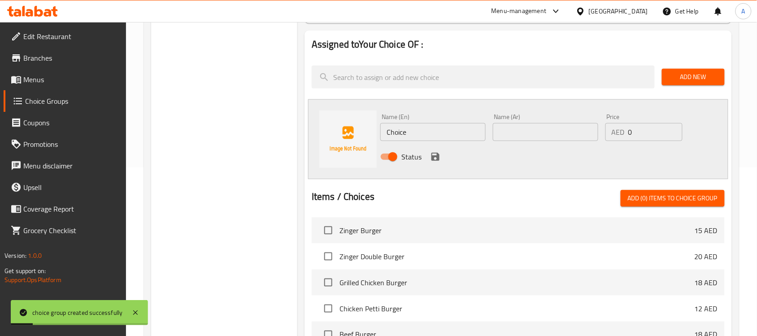
click at [396, 131] on input "Choice" at bounding box center [432, 132] width 105 height 18
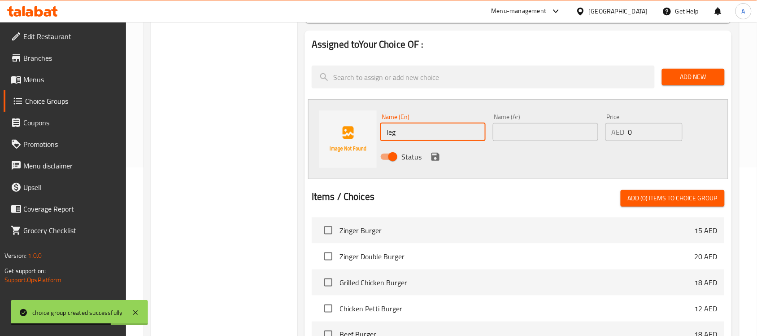
type input "leg"
click at [533, 131] on input "text" at bounding box center [545, 132] width 105 height 18
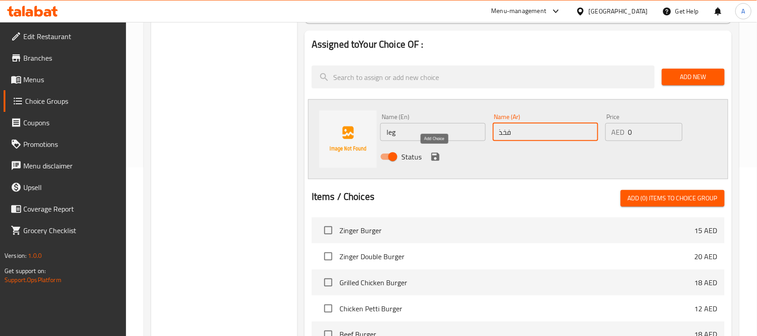
type input "فخذ"
click at [437, 153] on icon "save" at bounding box center [436, 157] width 8 height 8
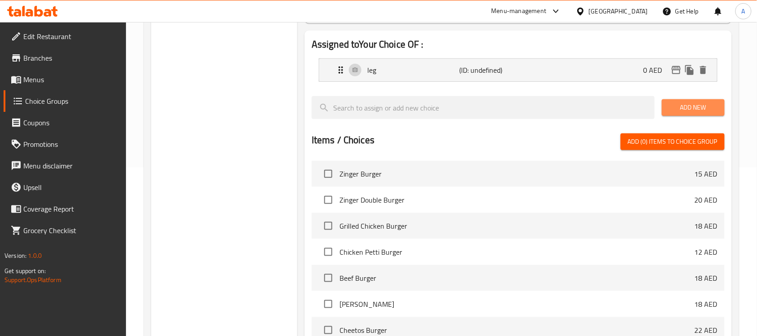
click at [699, 108] on span "Add New" at bounding box center [693, 107] width 48 height 11
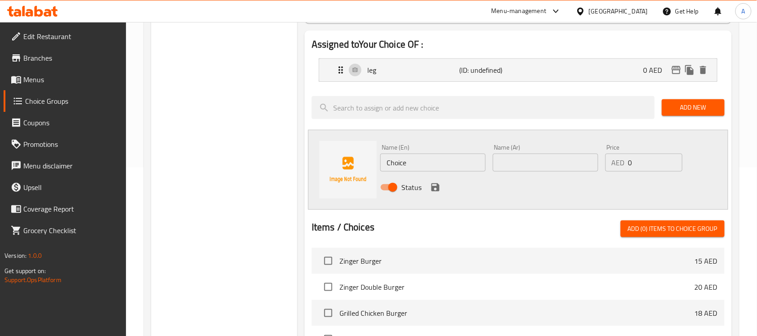
click at [415, 164] on input "Choice" at bounding box center [432, 162] width 105 height 18
paste input "est"
type input "Chest"
click at [537, 158] on input "text" at bounding box center [545, 162] width 105 height 18
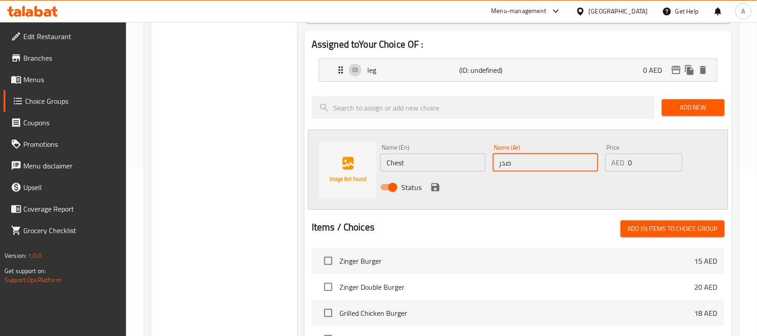
type input "صدر"
drag, startPoint x: 434, startPoint y: 187, endPoint x: 444, endPoint y: 189, distance: 10.2
click at [434, 187] on icon "save" at bounding box center [436, 187] width 8 height 8
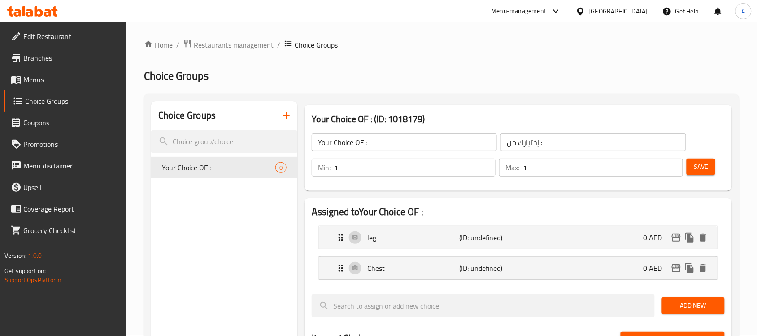
scroll to position [0, 0]
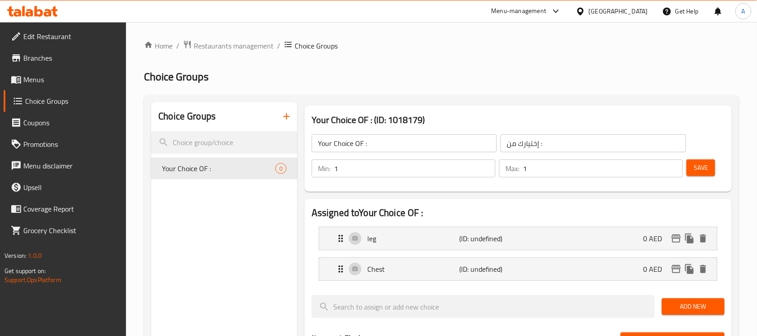
click at [697, 166] on span "Save" at bounding box center [701, 167] width 14 height 11
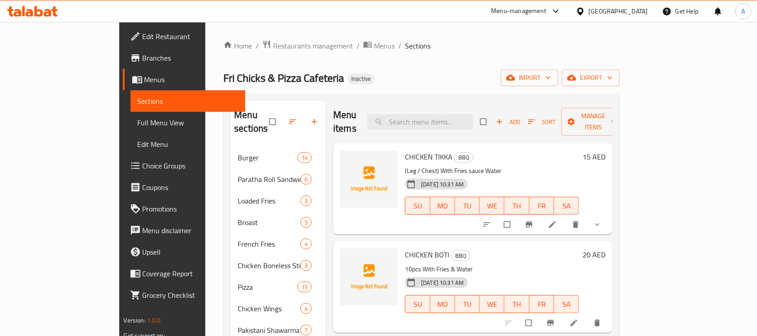
click at [138, 124] on span "Full Menu View" at bounding box center [188, 122] width 101 height 11
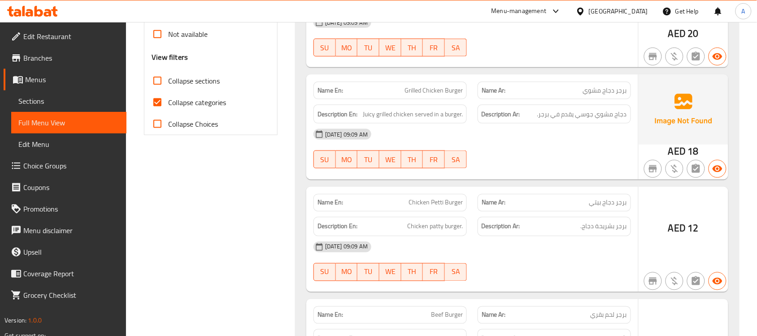
scroll to position [336, 0]
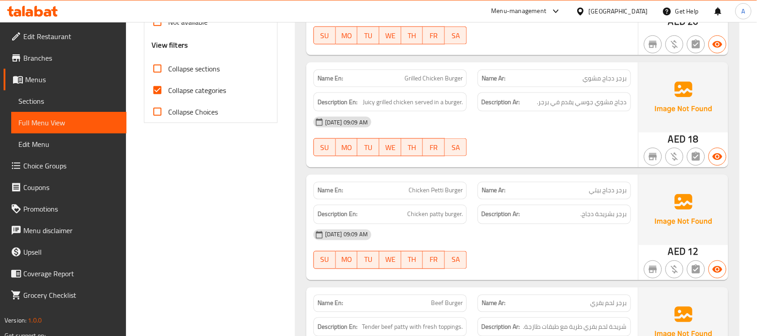
click at [169, 90] on span "Collapse categories" at bounding box center [197, 90] width 58 height 11
click at [168, 90] on input "Collapse categories" at bounding box center [158, 90] width 22 height 22
checkbox input "false"
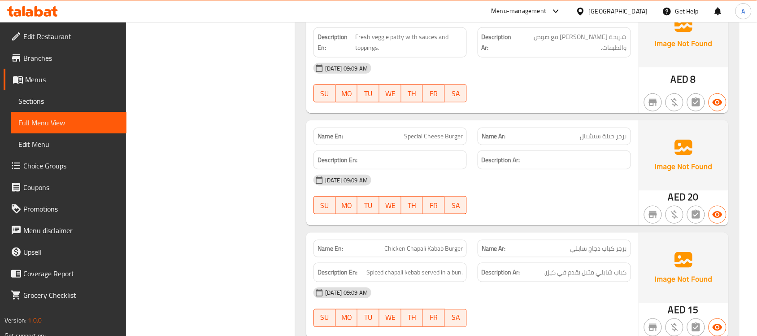
scroll to position [1177, 0]
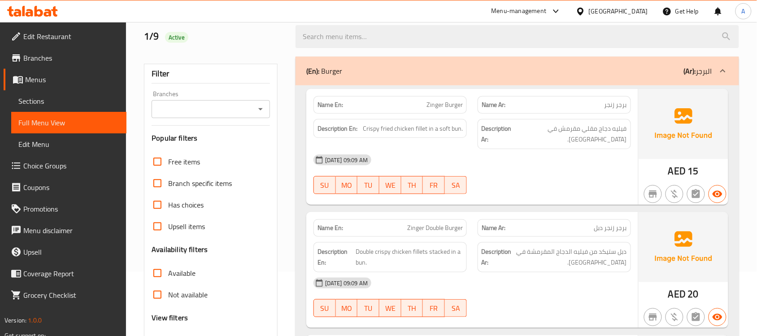
scroll to position [168, 0]
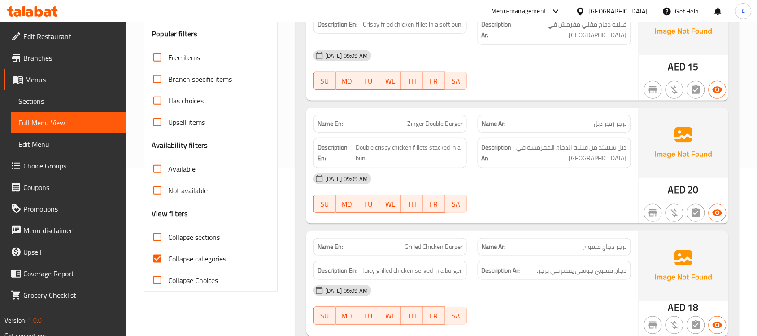
click at [161, 259] on input "Collapse categories" at bounding box center [158, 259] width 22 height 22
checkbox input "false"
click at [176, 240] on span "Collapse sections" at bounding box center [194, 236] width 52 height 11
click at [168, 240] on input "Collapse sections" at bounding box center [158, 237] width 22 height 22
checkbox input "true"
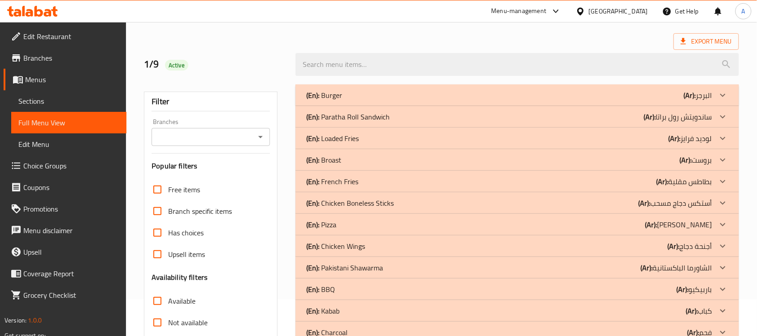
scroll to position [30, 0]
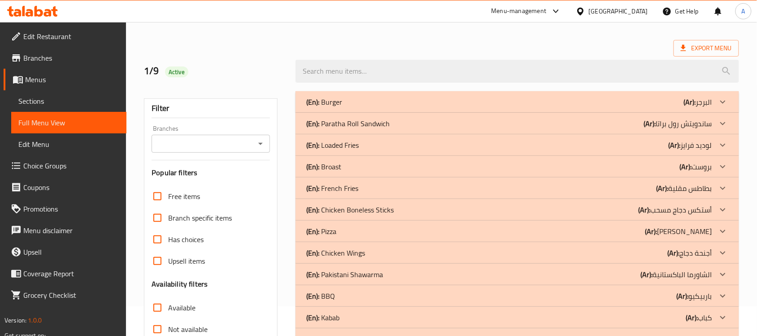
click at [402, 107] on div "(En): Paratha Roll Sandwich (Ar): ساندويتش رول براتا" at bounding box center [509, 101] width 406 height 11
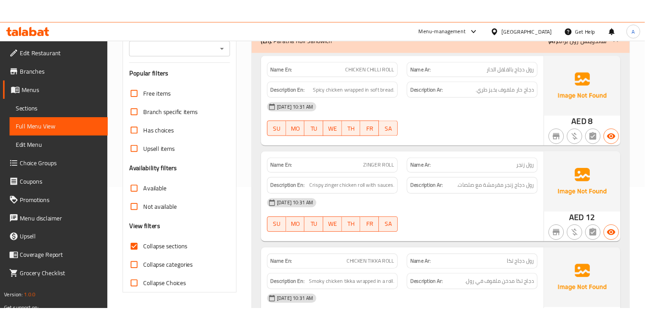
scroll to position [86, 0]
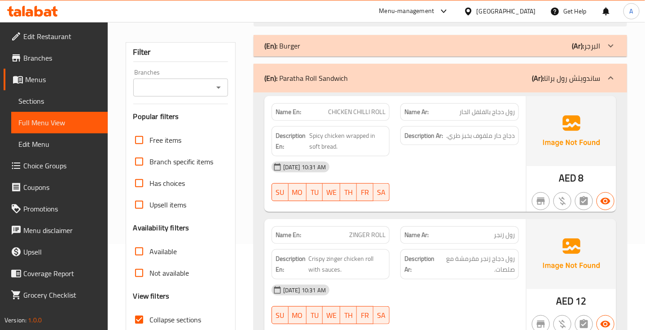
click at [470, 160] on div "01-09-2025 10:31 AM" at bounding box center [395, 167] width 258 height 22
click at [499, 107] on span "رول دجاج بالفلفل الحار" at bounding box center [487, 111] width 56 height 9
click at [510, 139] on span "دجاج حار ملفوف بخبز طري." at bounding box center [480, 135] width 69 height 11
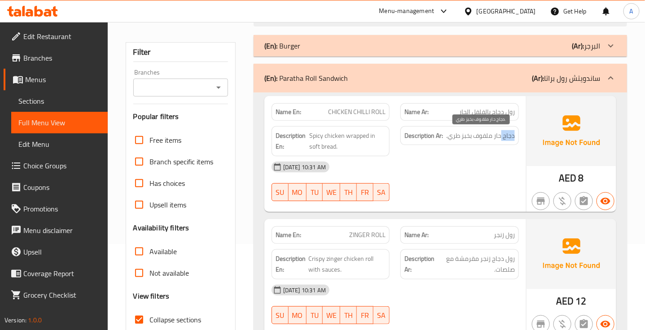
click at [510, 139] on span "دجاج حار ملفوف بخبز طري." at bounding box center [480, 135] width 69 height 11
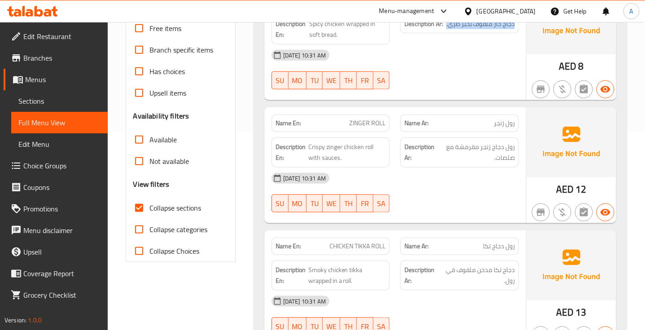
scroll to position [198, 0]
click at [368, 123] on span "ZINGER ROLL" at bounding box center [367, 122] width 36 height 9
click at [508, 121] on span "رول زنجر" at bounding box center [503, 122] width 21 height 9
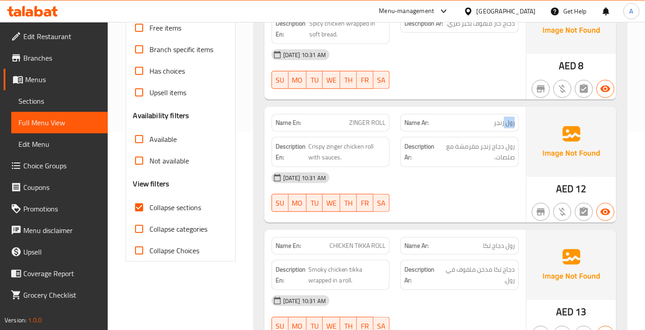
click at [508, 121] on span "رول زنجر" at bounding box center [503, 122] width 21 height 9
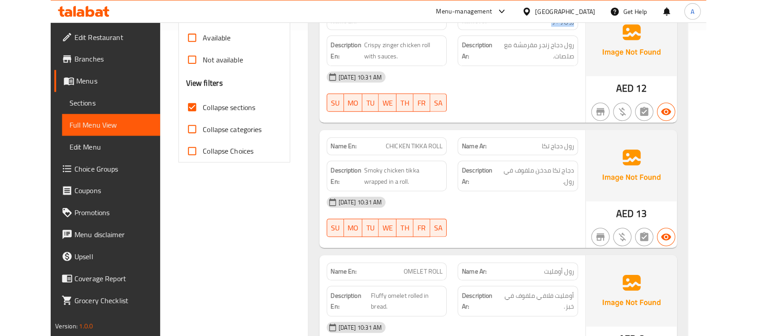
scroll to position [310, 0]
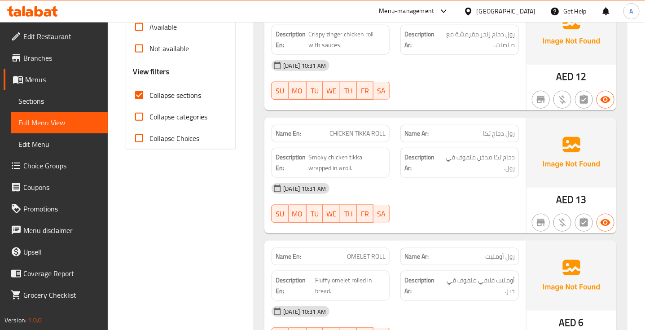
click at [501, 134] on span "رول دجاج تكا" at bounding box center [499, 133] width 32 height 9
click at [375, 130] on span "CHICKEN TIKKA ROLL" at bounding box center [357, 133] width 56 height 9
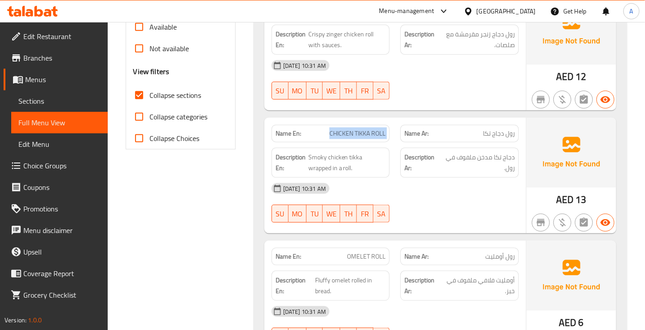
click at [375, 130] on span "CHICKEN TIKKA ROLL" at bounding box center [357, 133] width 56 height 9
click at [494, 164] on span "دجاج تكا مدخن ملفوف في رول." at bounding box center [478, 163] width 74 height 22
click at [496, 158] on span "دجاج تكا مدخن ملفوف في رول." at bounding box center [478, 163] width 74 height 22
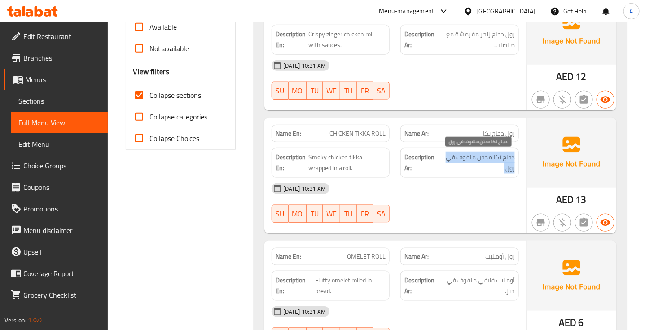
click at [496, 158] on span "دجاج تكا مدخن ملفوف في رول." at bounding box center [478, 163] width 74 height 22
click at [366, 133] on span "CHICKEN TIKKA ROLL" at bounding box center [357, 133] width 56 height 9
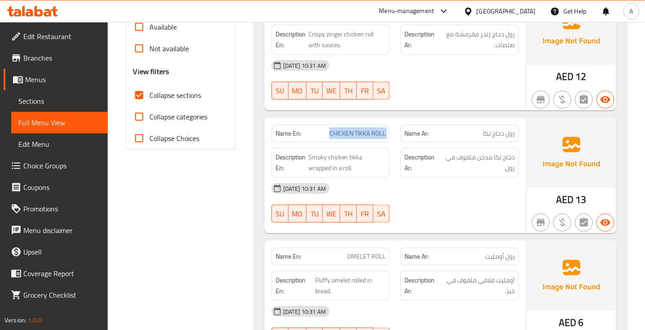
click at [366, 133] on span "CHICKEN TIKKA ROLL" at bounding box center [357, 133] width 56 height 9
copy span "CHICKEN TIKKA ROLL"
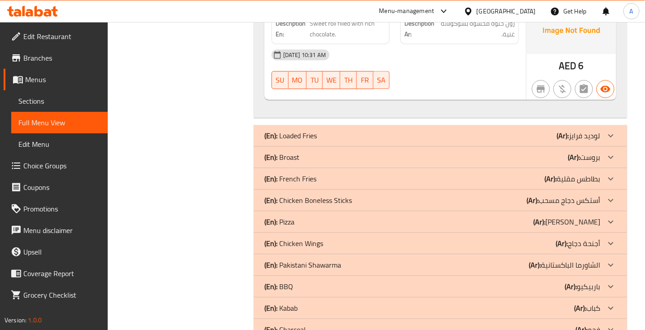
scroll to position [815, 0]
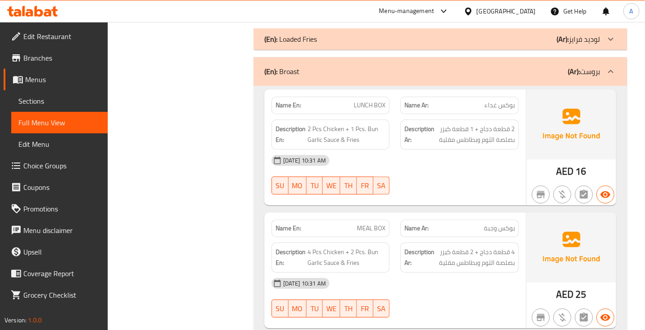
scroll to position [927, 0]
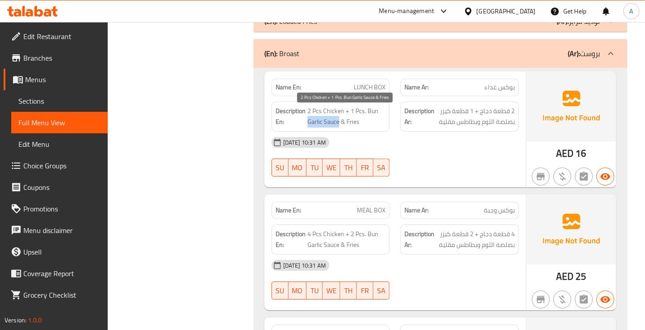
drag, startPoint x: 339, startPoint y: 127, endPoint x: 308, endPoint y: 128, distance: 31.4
click at [308, 127] on span "2 Pcs Chicken + 1 Pcs. Bun Garlic Sauce & Fries" at bounding box center [346, 116] width 78 height 22
copy span "Garlic Sauce"
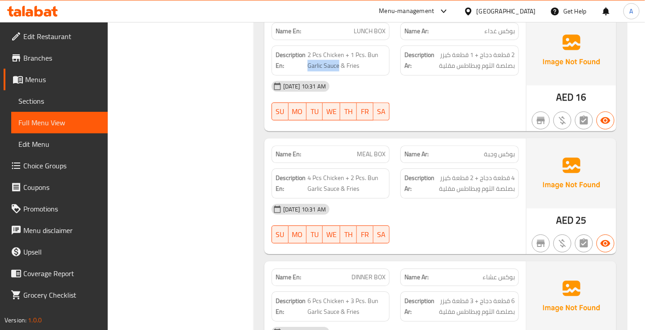
scroll to position [1039, 0]
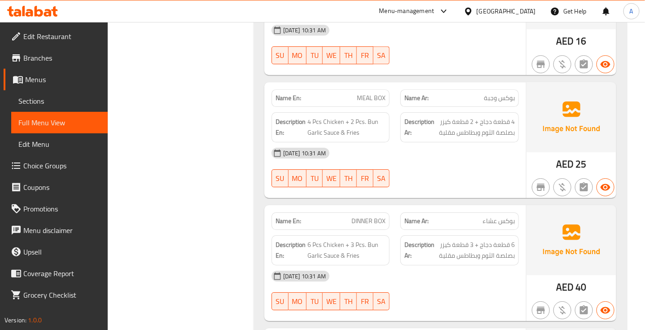
drag, startPoint x: 371, startPoint y: 99, endPoint x: 505, endPoint y: 103, distance: 133.7
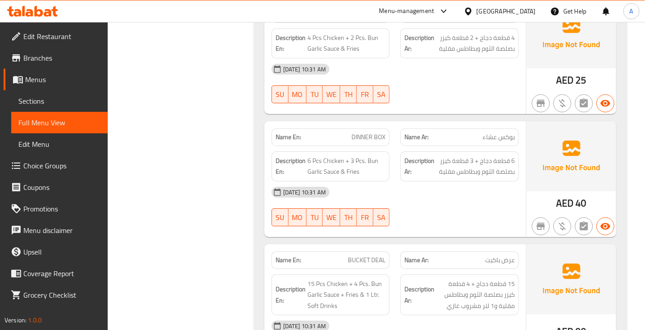
scroll to position [1151, 0]
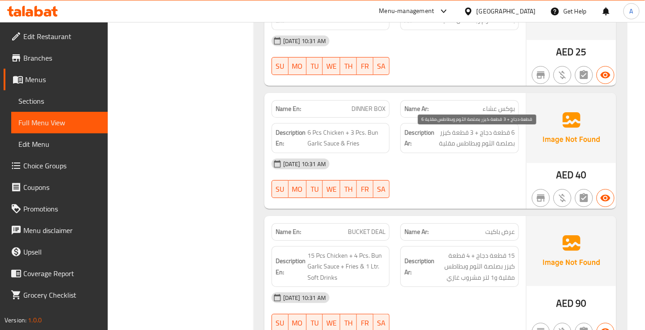
click at [496, 137] on span "6 قطعة دجاج + 3 قطعة كيزر بصلصة الثوم وبطاطس مقلية" at bounding box center [475, 138] width 78 height 22
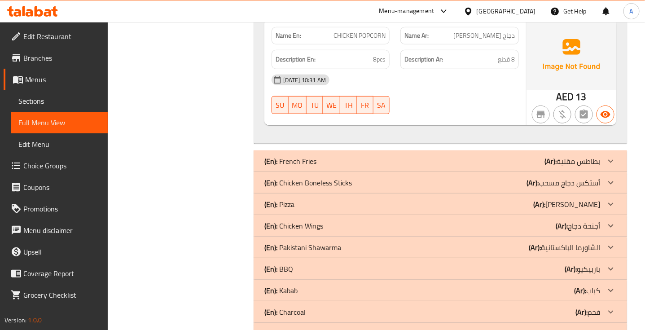
scroll to position [1487, 0]
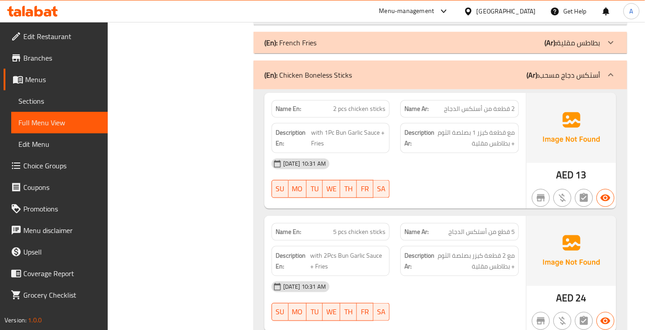
scroll to position [1600, 0]
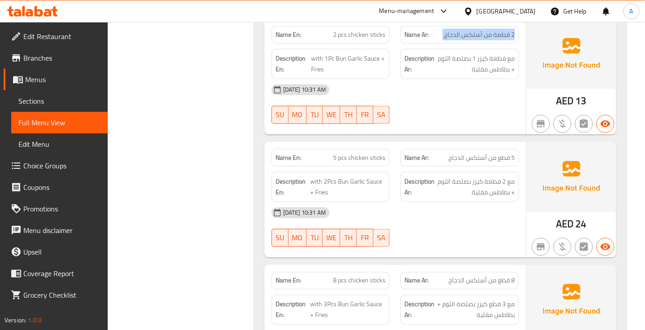
scroll to position [1768, 0]
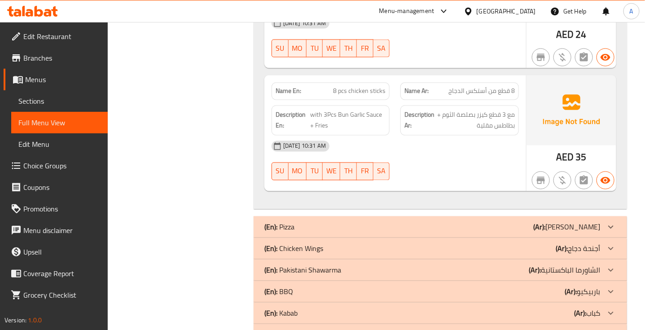
scroll to position [1880, 0]
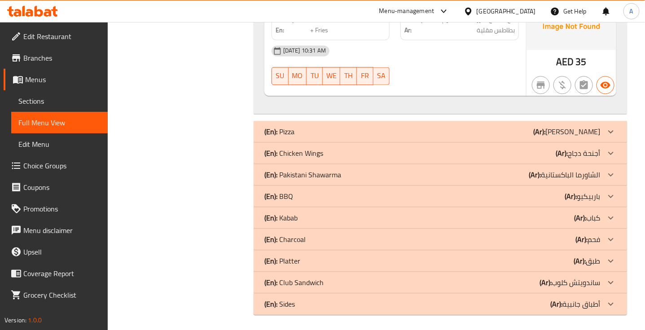
scroll to position [1966, 0]
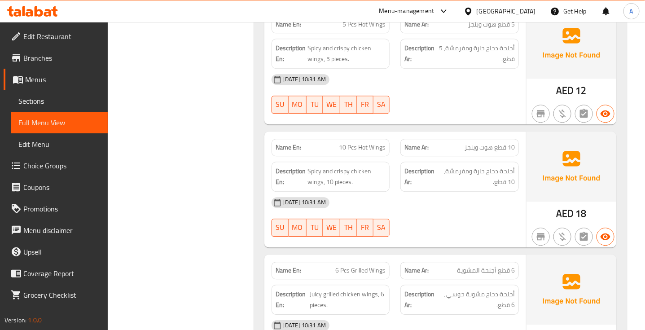
scroll to position [2134, 0]
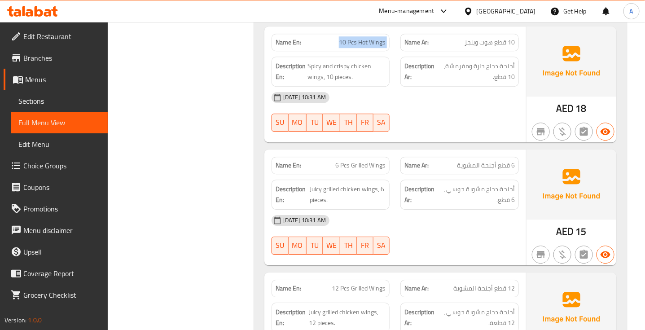
scroll to position [2246, 0]
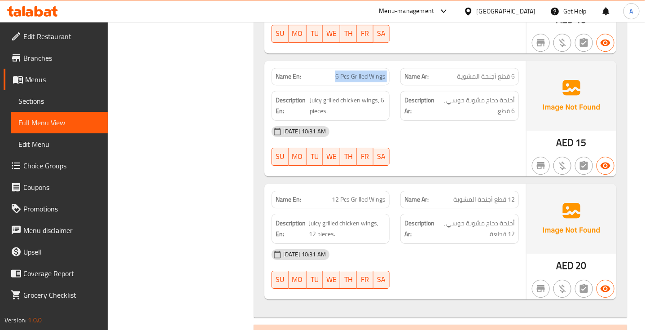
scroll to position [2358, 0]
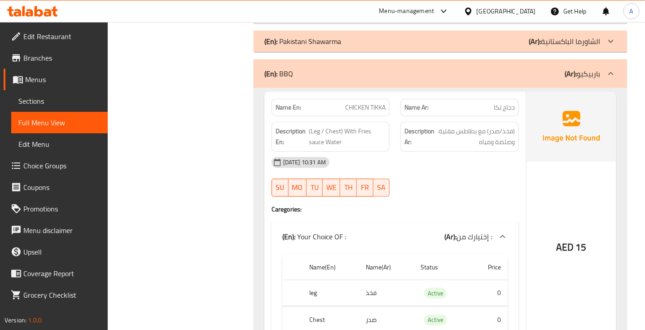
scroll to position [2638, 0]
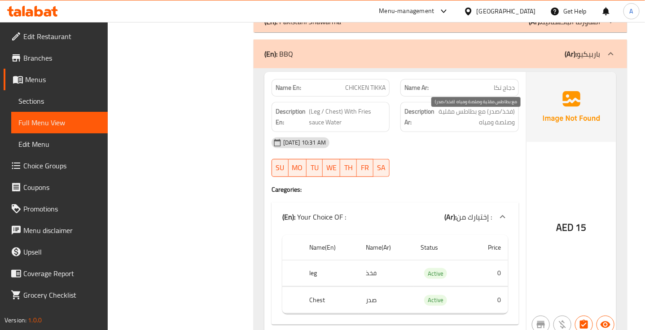
click at [498, 122] on span "(فخذ/صدر) مع بطاطس مقلية وصلصة ومياه" at bounding box center [475, 117] width 78 height 22
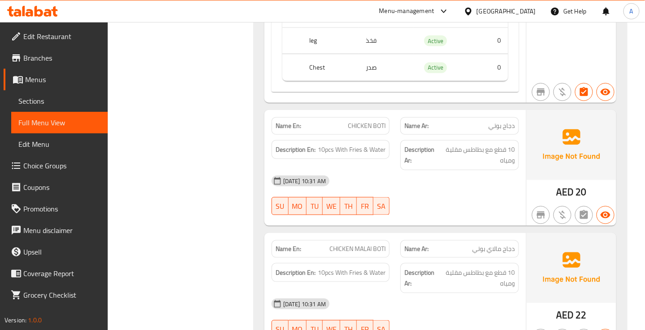
scroll to position [2919, 0]
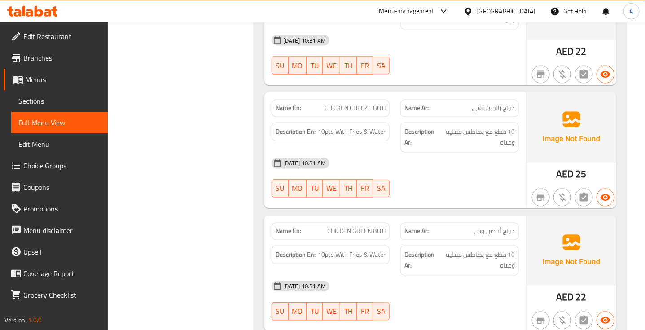
scroll to position [3143, 0]
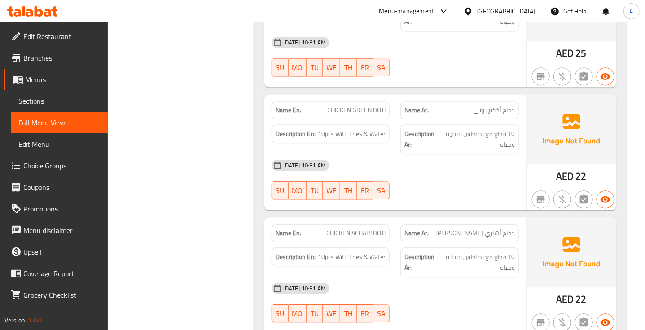
scroll to position [3311, 0]
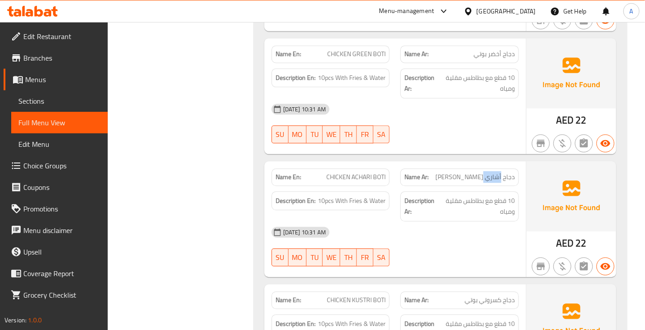
click at [513, 212] on span "10 قطع مع بطاطس مقلية ومياه" at bounding box center [477, 206] width 74 height 22
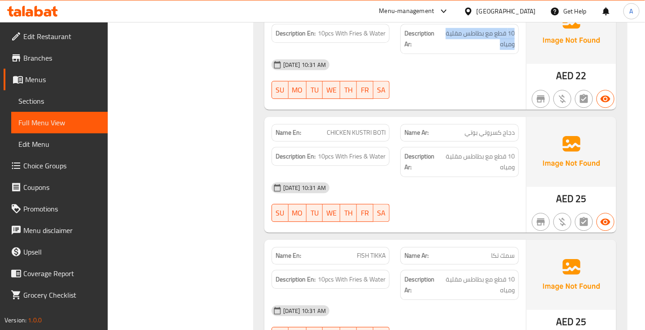
scroll to position [3480, 0]
click at [489, 136] on span "دجاج كسروتي بوتي" at bounding box center [489, 131] width 50 height 9
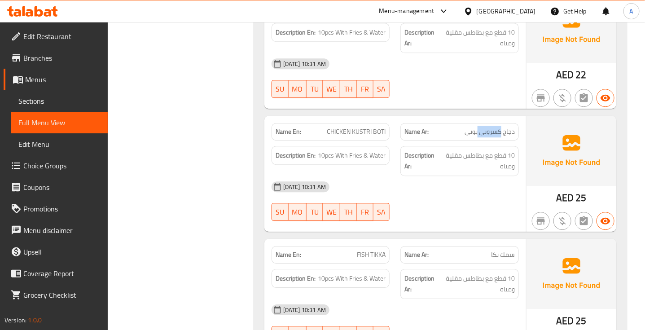
click at [489, 136] on span "دجاج كسروتي بوتي" at bounding box center [489, 131] width 50 height 9
click at [351, 136] on span "CHICKEN KUSTRI BOTI" at bounding box center [356, 131] width 59 height 9
drag, startPoint x: 351, startPoint y: 144, endPoint x: 360, endPoint y: 147, distance: 9.4
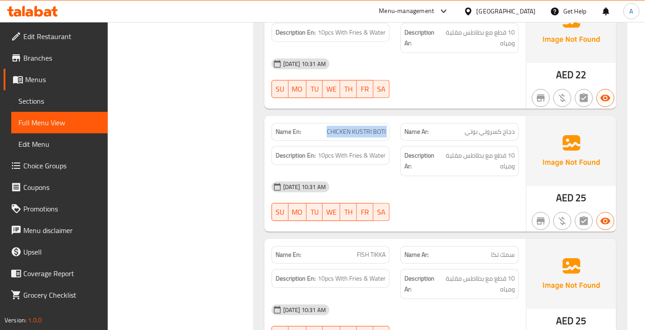
click at [352, 136] on span "CHICKEN KUSTRI BOTI" at bounding box center [356, 131] width 59 height 9
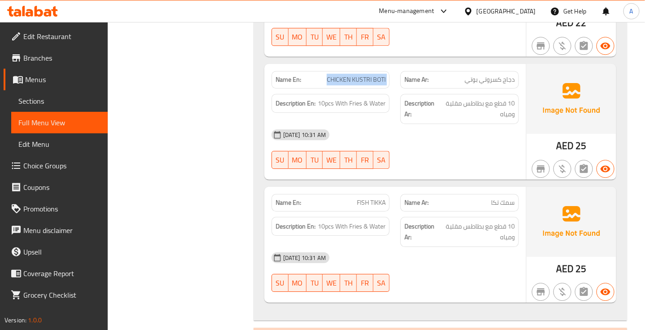
scroll to position [3592, 0]
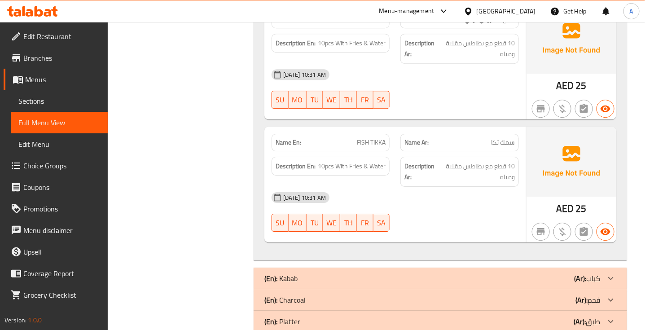
click at [370, 147] on span "FISH TIKKA" at bounding box center [371, 142] width 29 height 9
drag, startPoint x: 370, startPoint y: 151, endPoint x: 467, endPoint y: 147, distance: 96.5
click at [371, 147] on span "FISH TIKKA" at bounding box center [371, 142] width 29 height 9
click at [506, 147] on span "سمك تكا" at bounding box center [503, 142] width 24 height 9
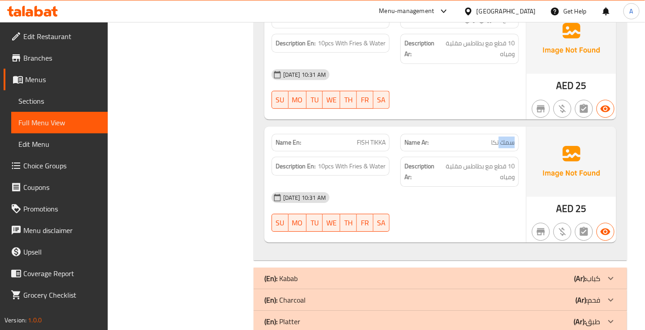
click at [506, 147] on span "سمك تكا" at bounding box center [503, 142] width 24 height 9
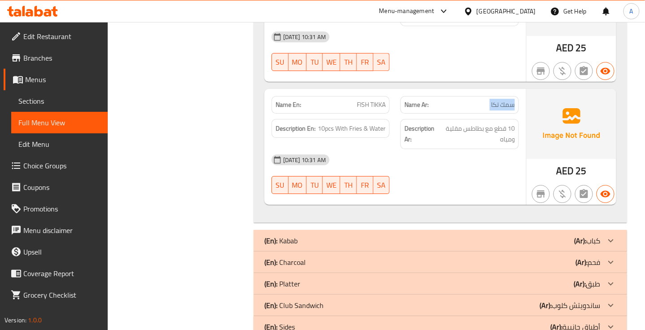
scroll to position [3648, 0]
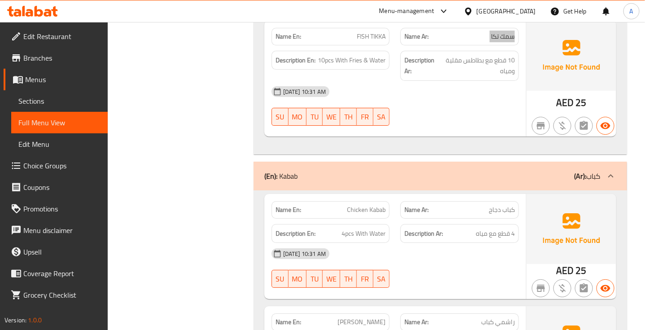
scroll to position [3760, 0]
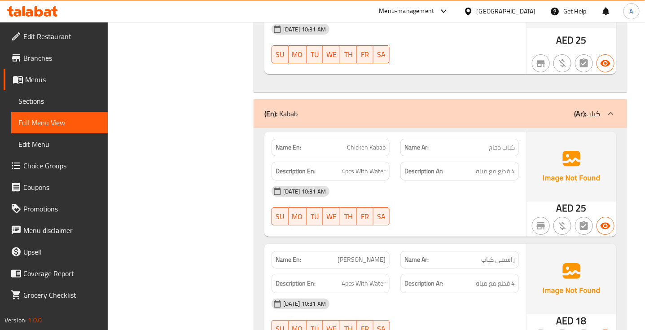
click at [501, 177] on span "4 قطع مع مياه" at bounding box center [494, 171] width 39 height 11
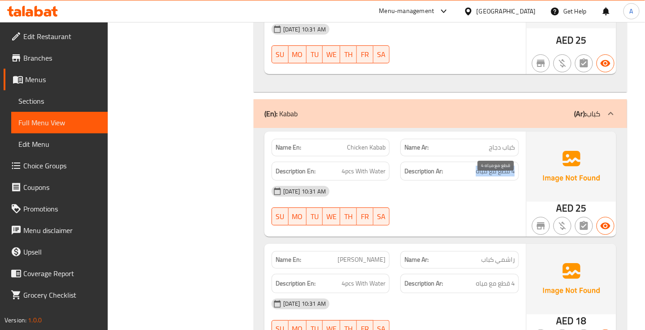
click at [501, 177] on span "4 قطع مع مياه" at bounding box center [494, 171] width 39 height 11
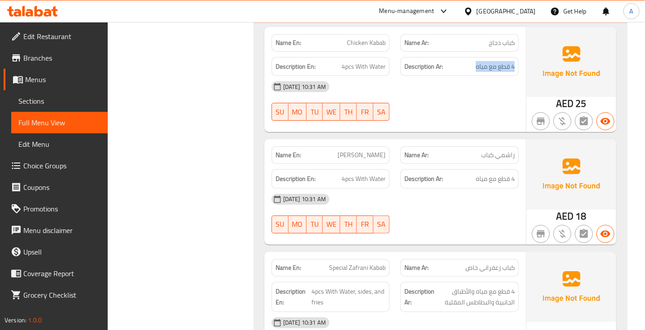
scroll to position [3872, 0]
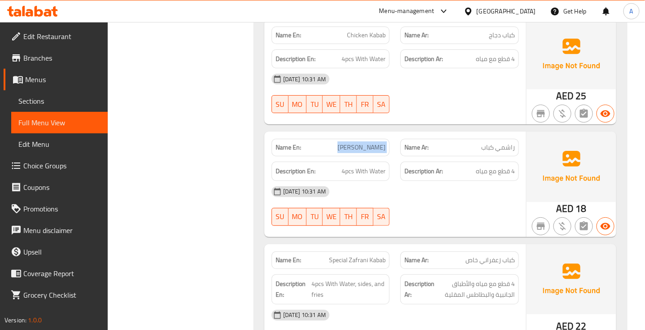
click at [509, 177] on span "4 قطع مع مياه" at bounding box center [494, 171] width 39 height 11
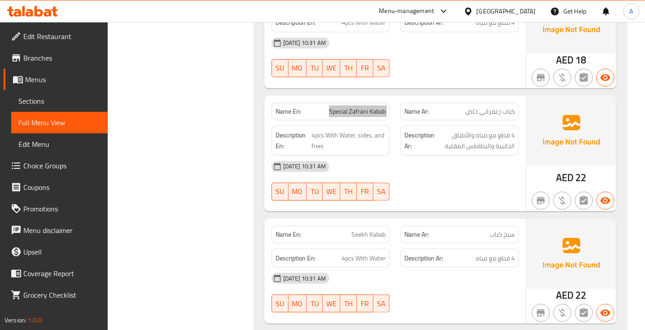
scroll to position [4040, 0]
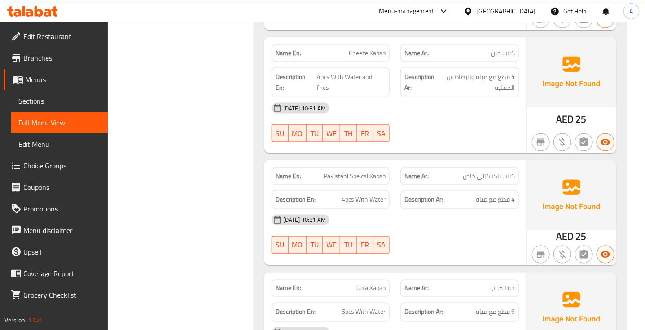
scroll to position [4321, 0]
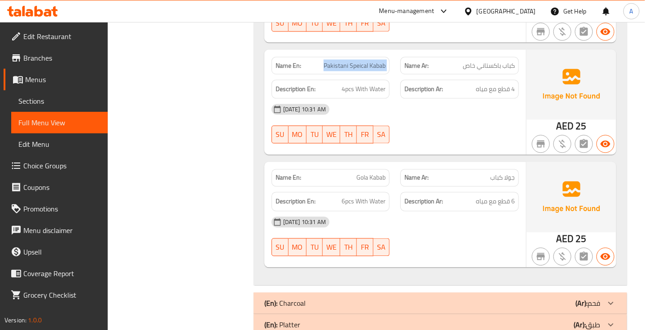
scroll to position [4433, 0]
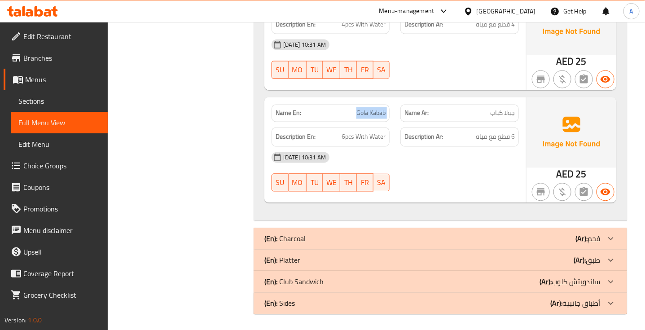
scroll to position [4502, 0]
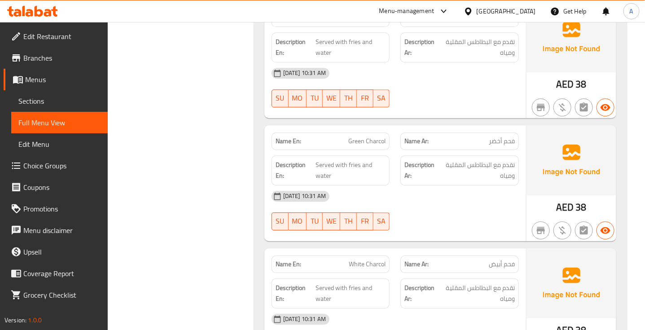
scroll to position [4727, 0]
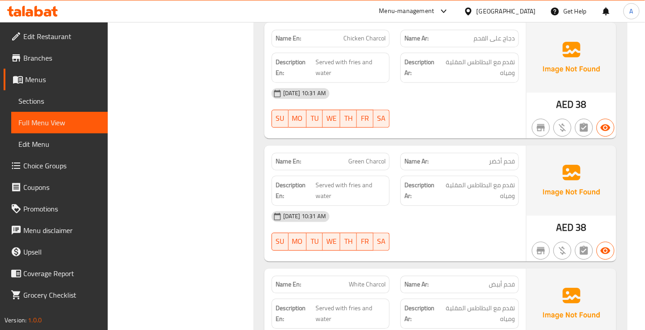
copy span "Green Charcol"
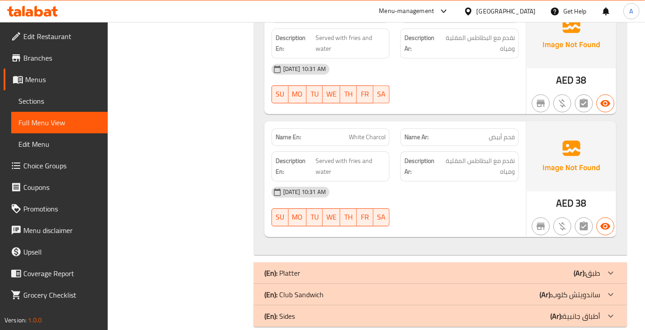
scroll to position [4901, 0]
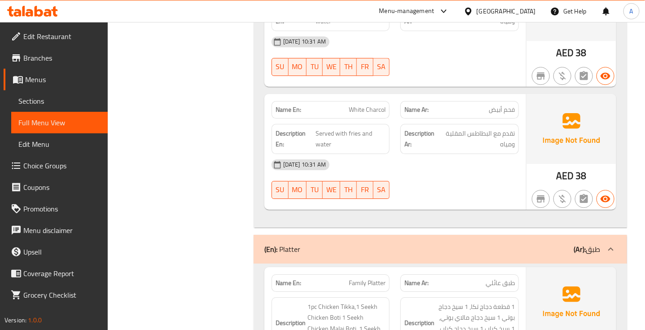
scroll to position [5125, 0]
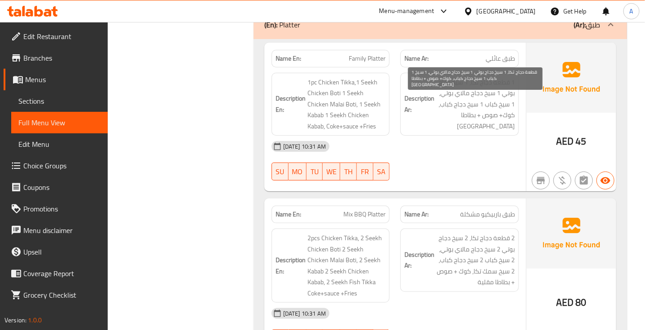
click at [471, 102] on span "1 قطعة دجاج تكا، 1 سيخ دجاج بوتي 1 سيخ دجاج مالاي بوتي، 1 سيخ كباب 1 سيخ دجاج ك…" at bounding box center [475, 104] width 78 height 55
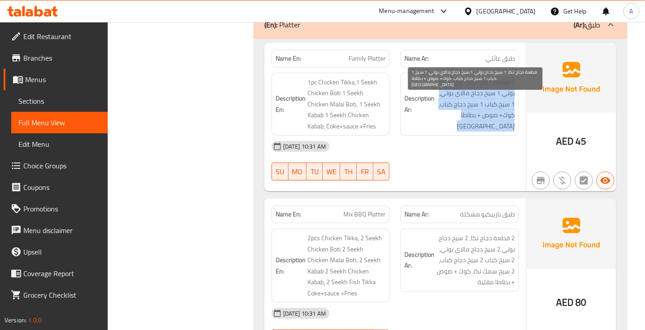
click at [471, 102] on span "1 قطعة دجاج تكا، 1 سيخ دجاج بوتي 1 سيخ دجاج مالاي بوتي، 1 سيخ كباب 1 سيخ دجاج ك…" at bounding box center [475, 104] width 78 height 55
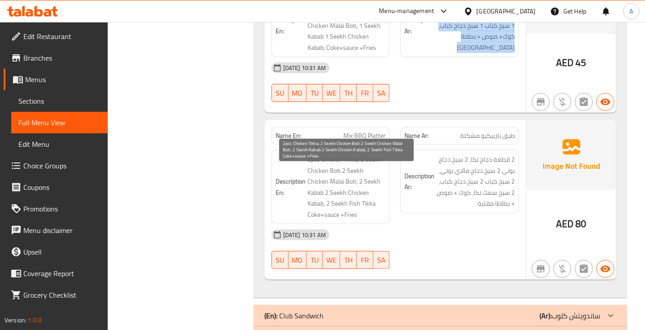
scroll to position [5238, 0]
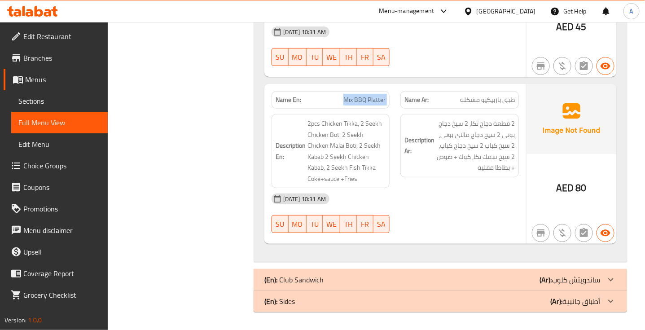
scroll to position [5253, 0]
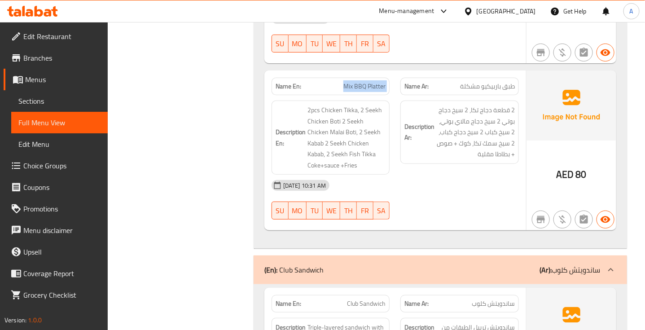
scroll to position [5477, 0]
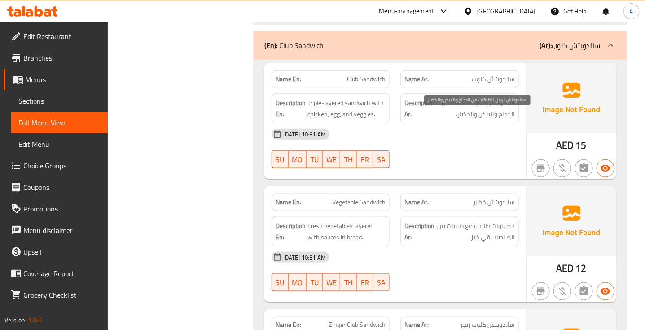
click at [485, 118] on span "ساندويتش تريبل الطبقات من الدجاج والبيض والخضار." at bounding box center [475, 108] width 78 height 22
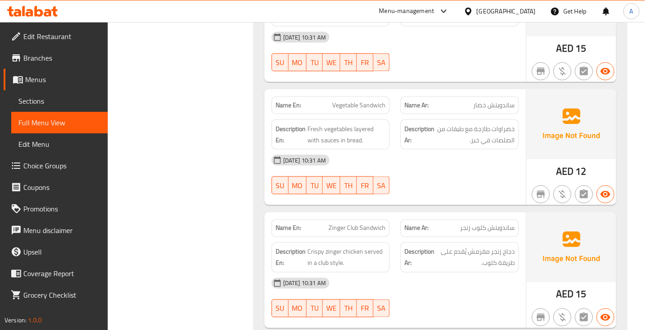
scroll to position [5590, 0]
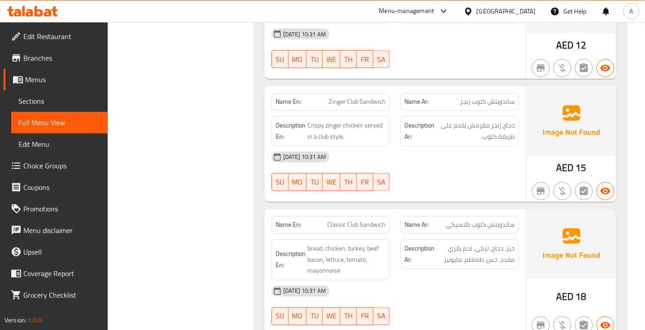
scroll to position [5702, 0]
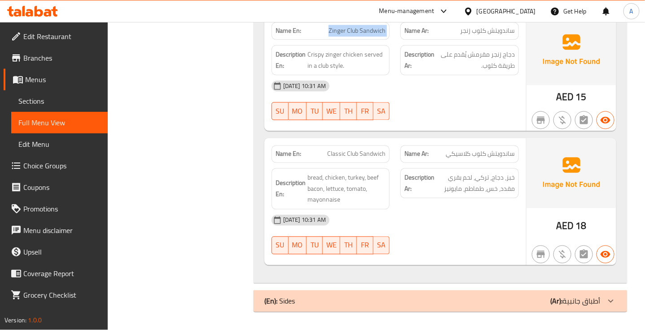
scroll to position [5787, 0]
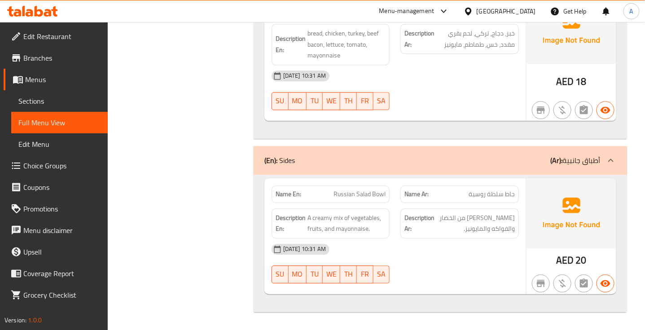
scroll to position [5931, 0]
drag, startPoint x: 501, startPoint y: 194, endPoint x: 501, endPoint y: 214, distance: 20.6
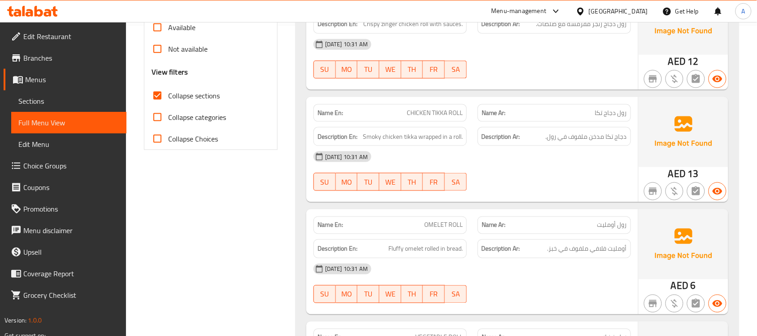
scroll to position [336, 0]
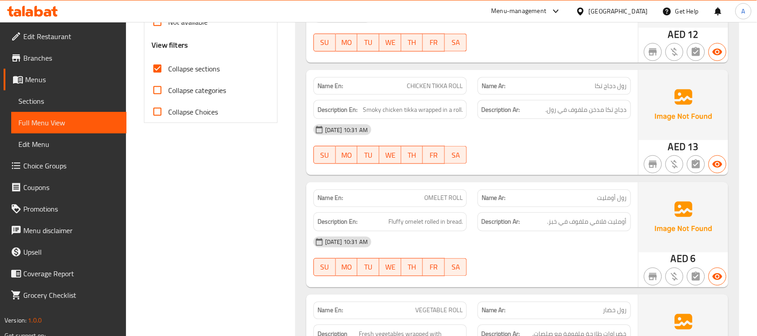
click at [428, 88] on span "CHICKEN TIKKA ROLL" at bounding box center [435, 85] width 56 height 9
copy span "CHICKEN TIKKA ROLL"
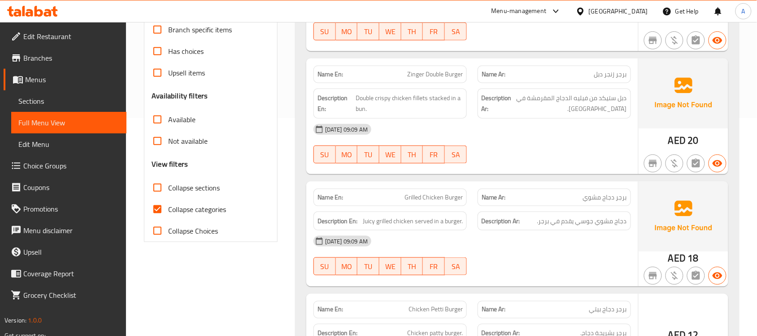
scroll to position [224, 0]
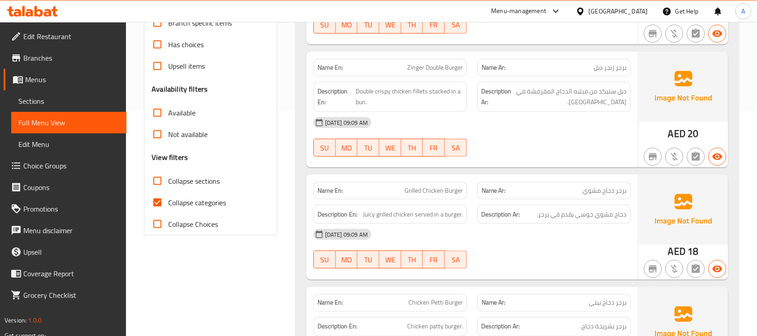
drag, startPoint x: 153, startPoint y: 196, endPoint x: 270, endPoint y: 238, distance: 124.6
click at [153, 196] on input "Collapse categories" at bounding box center [158, 203] width 22 height 22
checkbox input "false"
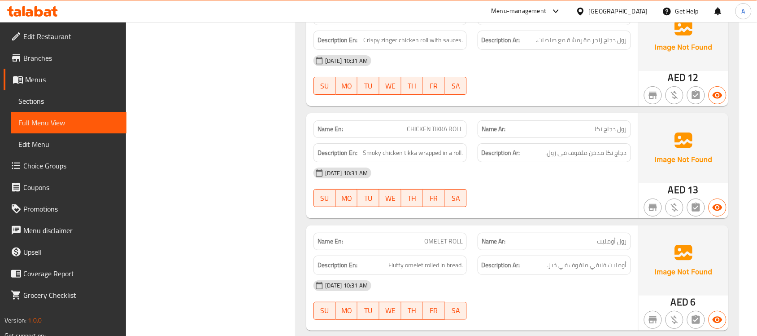
scroll to position [1959, 0]
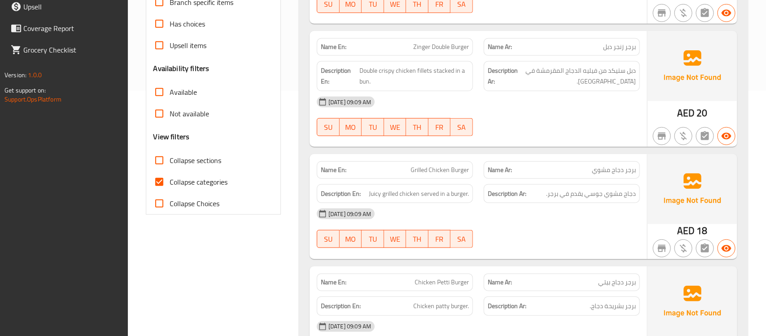
scroll to position [490, 0]
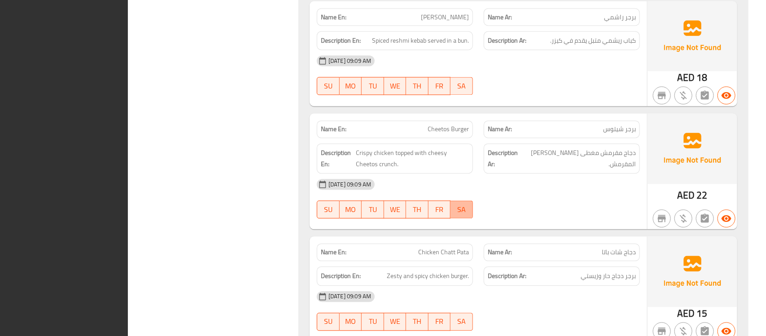
click at [469, 204] on span "SA" at bounding box center [461, 209] width 15 height 13
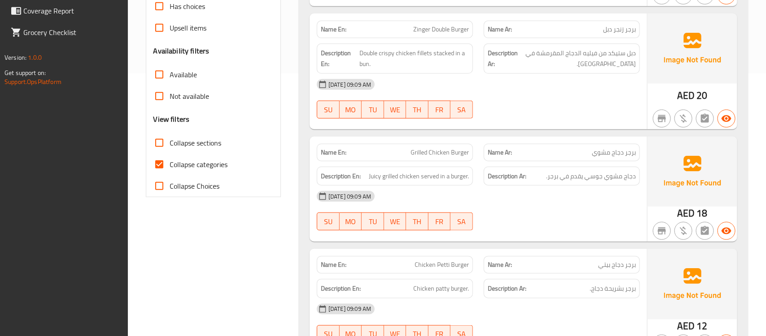
scroll to position [280, 0]
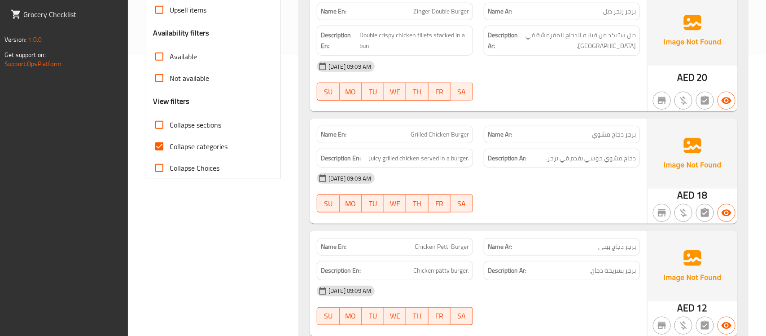
click at [171, 141] on span "Collapse categories" at bounding box center [199, 146] width 58 height 11
click at [170, 140] on input "Collapse categories" at bounding box center [159, 146] width 22 height 22
checkbox input "false"
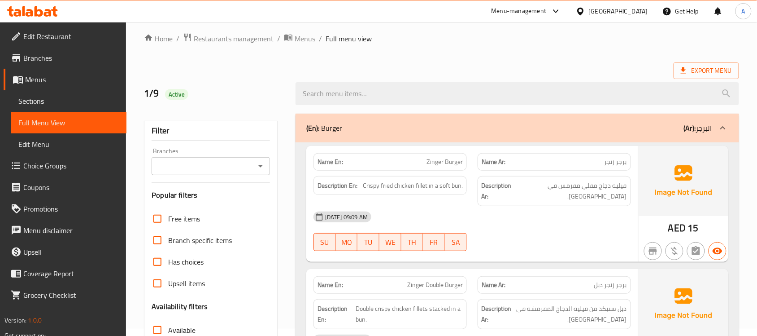
scroll to position [0, 0]
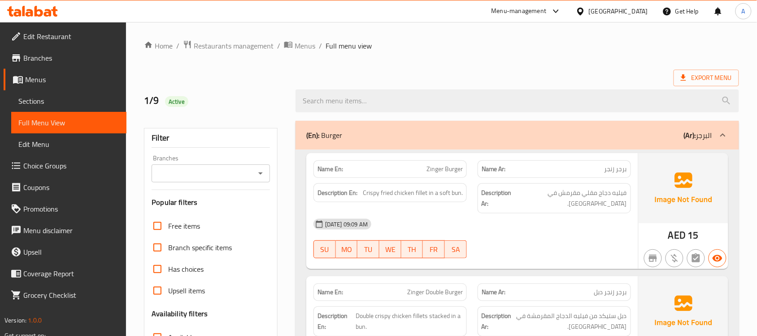
click at [519, 12] on div "Menu-management" at bounding box center [519, 11] width 55 height 11
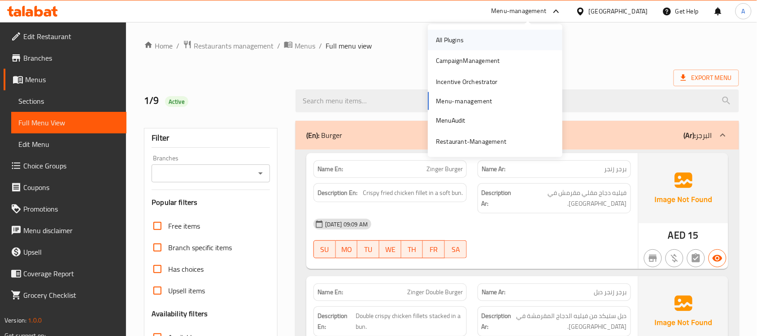
click at [465, 41] on div "All Plugins" at bounding box center [450, 40] width 42 height 21
